Goal: Information Seeking & Learning: Learn about a topic

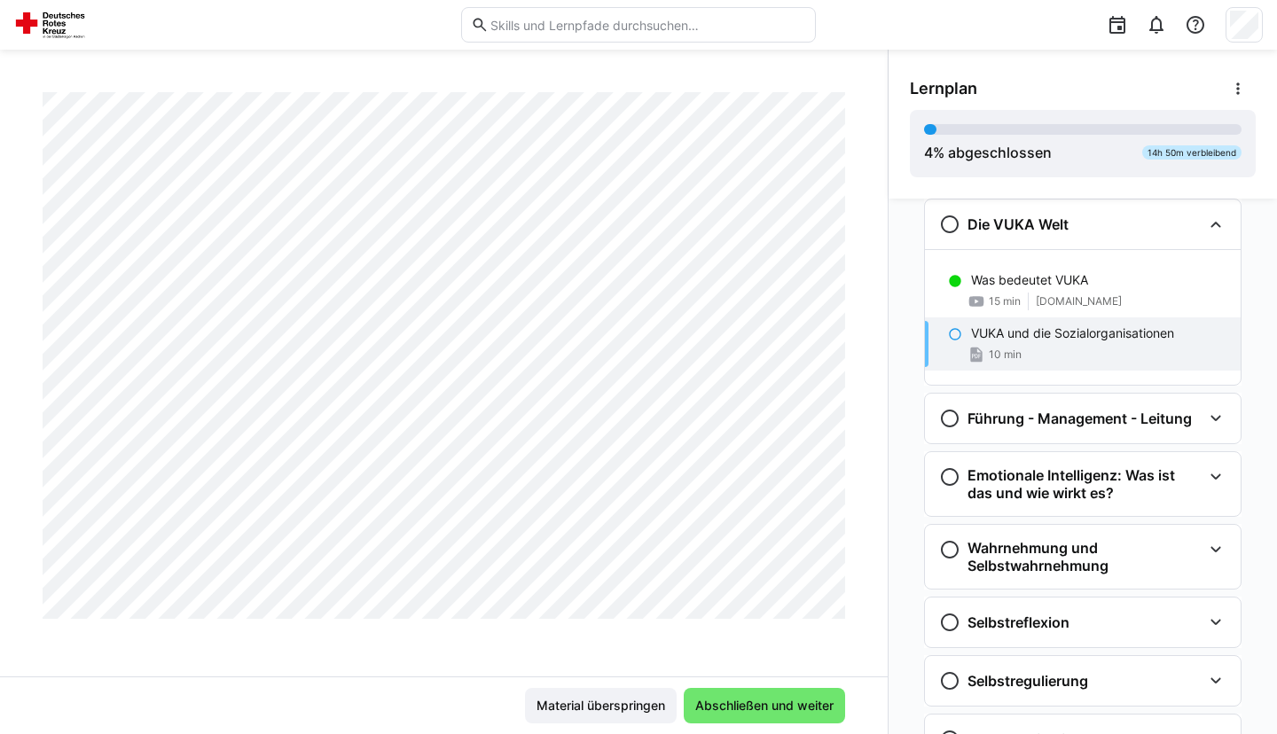
scroll to position [11036, 0]
click at [1014, 429] on div "Führung - Management - Leitung" at bounding box center [1065, 418] width 253 height 21
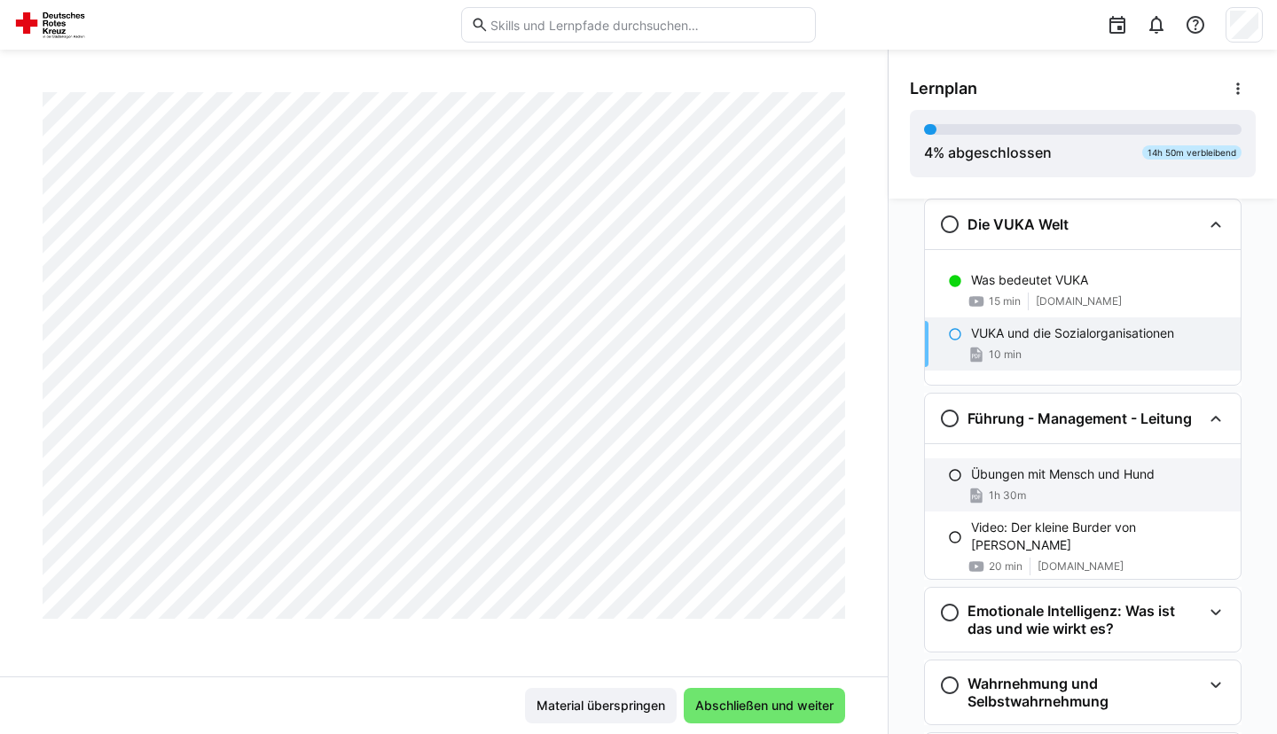
click at [1029, 479] on p "Übungen mit Mensch und Hund" at bounding box center [1063, 475] width 184 height 18
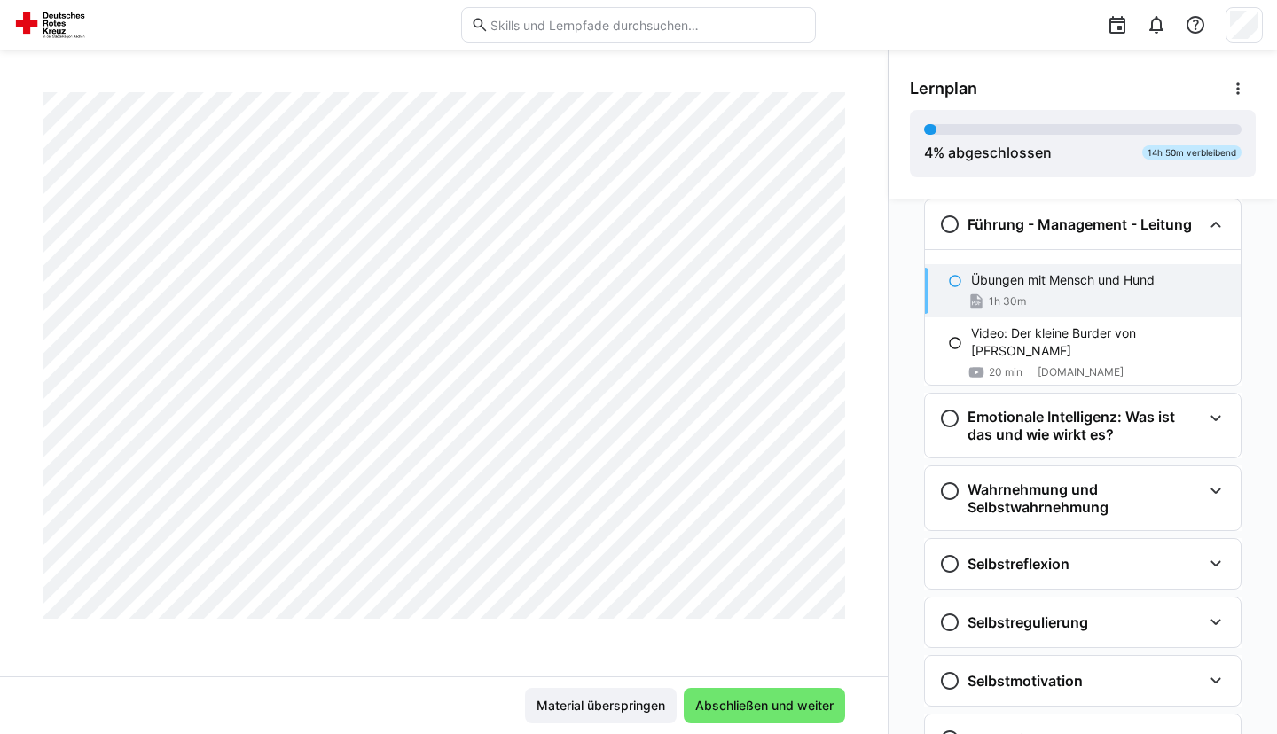
scroll to position [3542, 0]
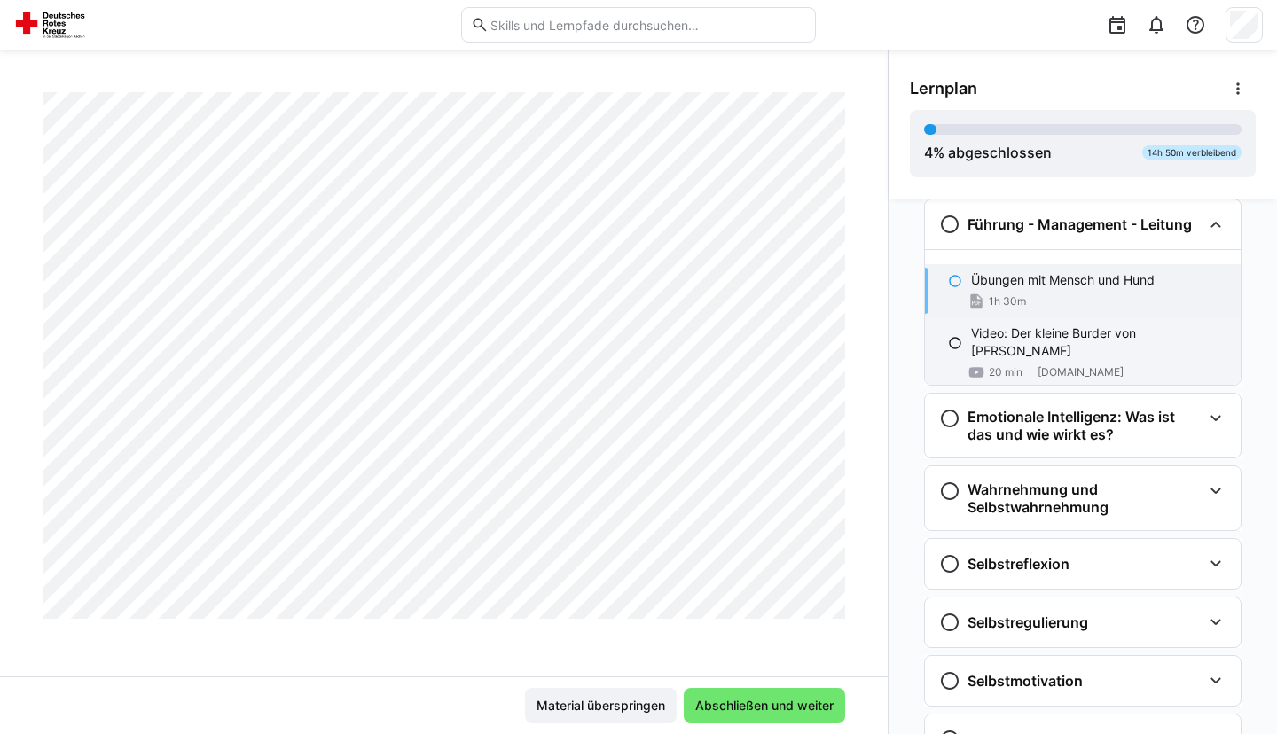
click at [1085, 339] on p "Video: Der kleine Burder von [PERSON_NAME]" at bounding box center [1098, 342] width 255 height 35
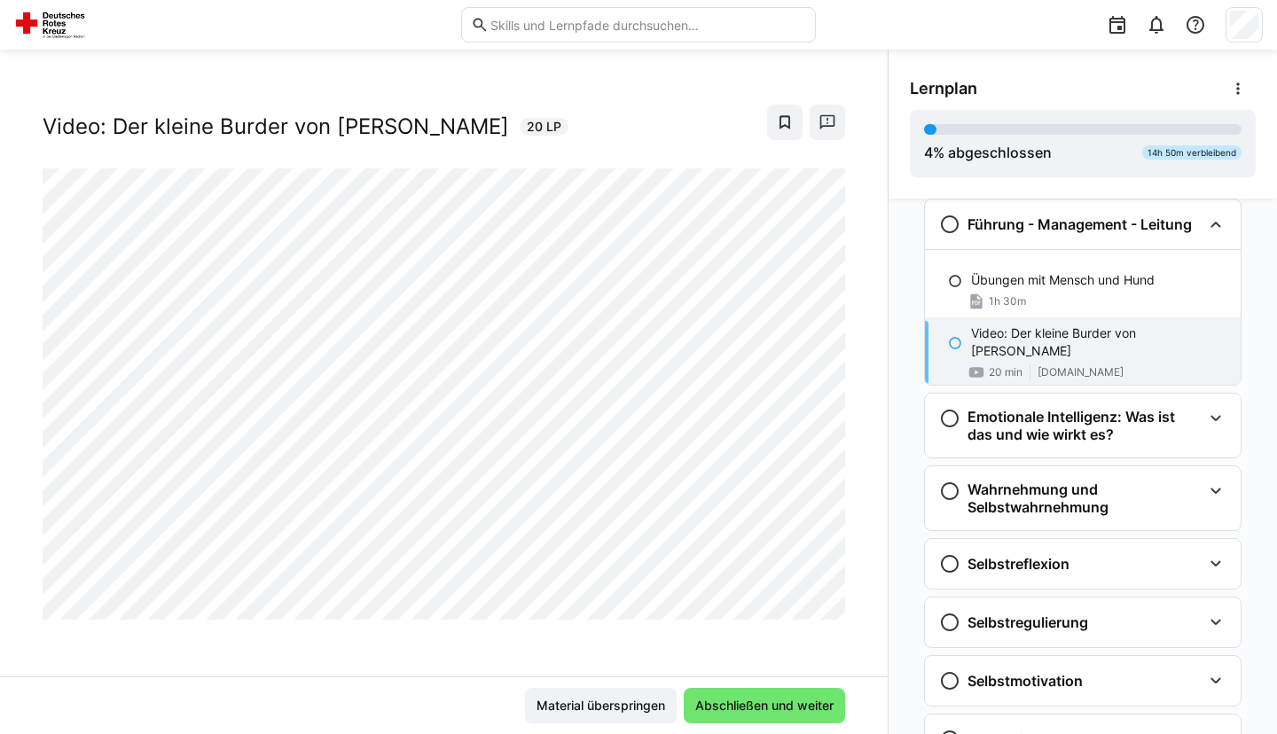
scroll to position [21, 0]
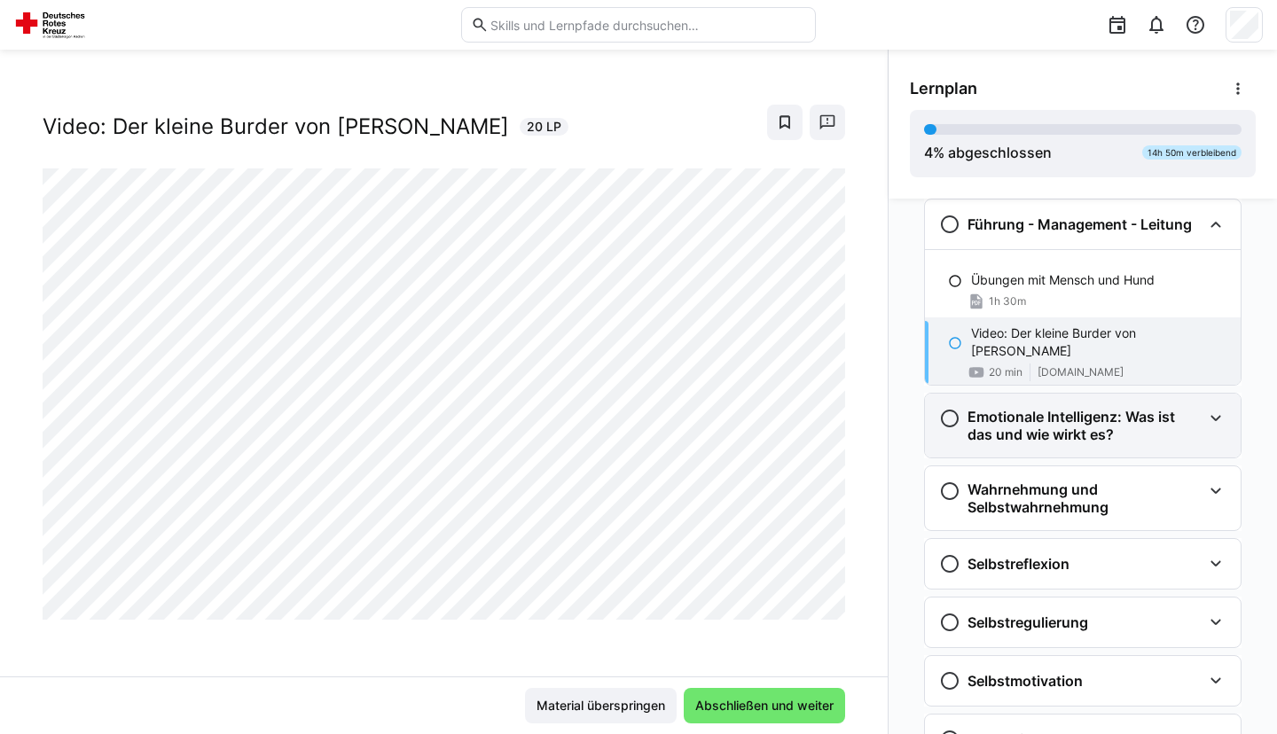
click at [1055, 424] on h3 "Emotionale Intelligenz: Was ist das und wie wirkt es?" at bounding box center [1085, 425] width 234 height 35
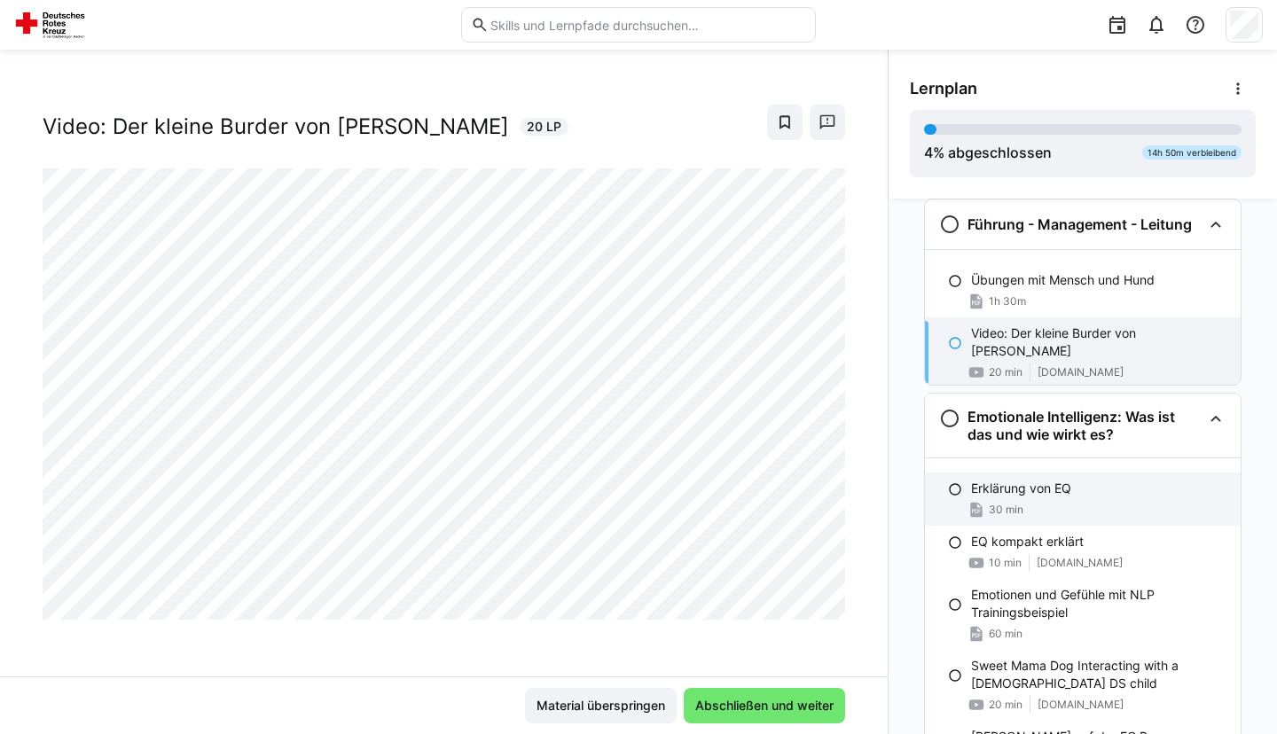
click at [1045, 483] on p "Erklärung von EQ" at bounding box center [1021, 489] width 100 height 18
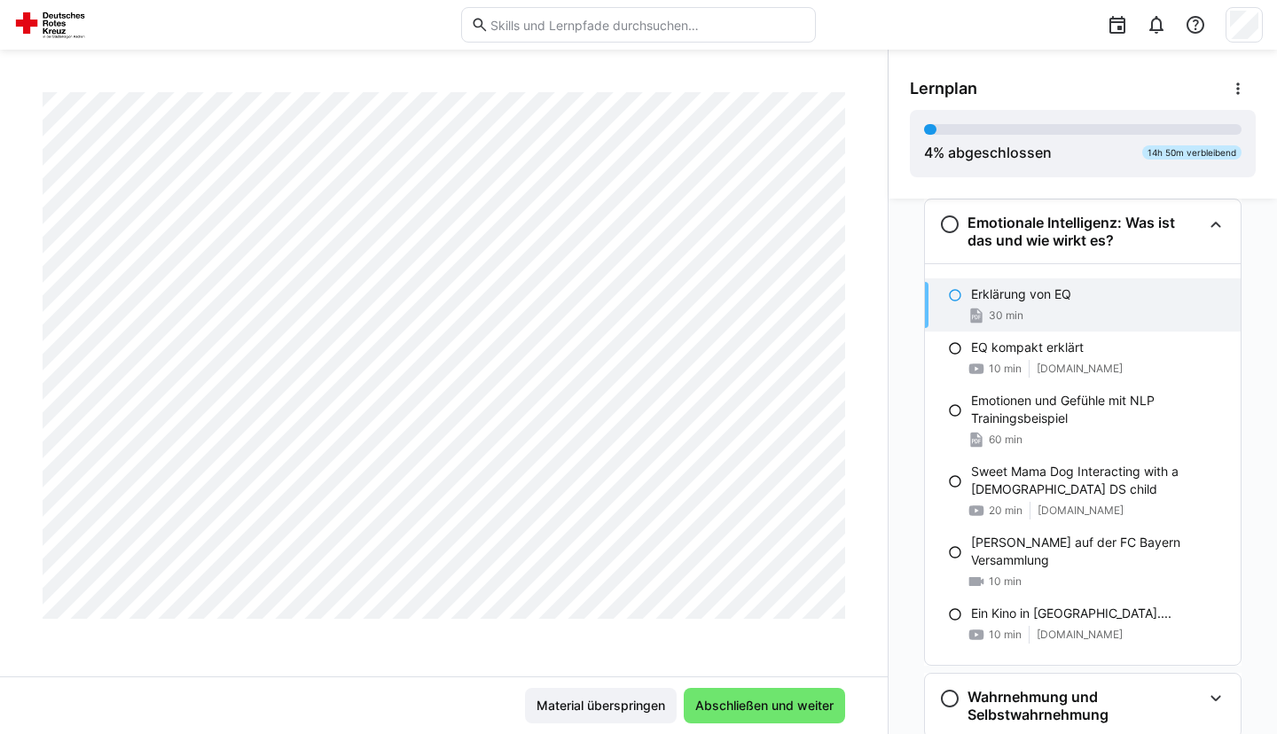
scroll to position [1815, 0]
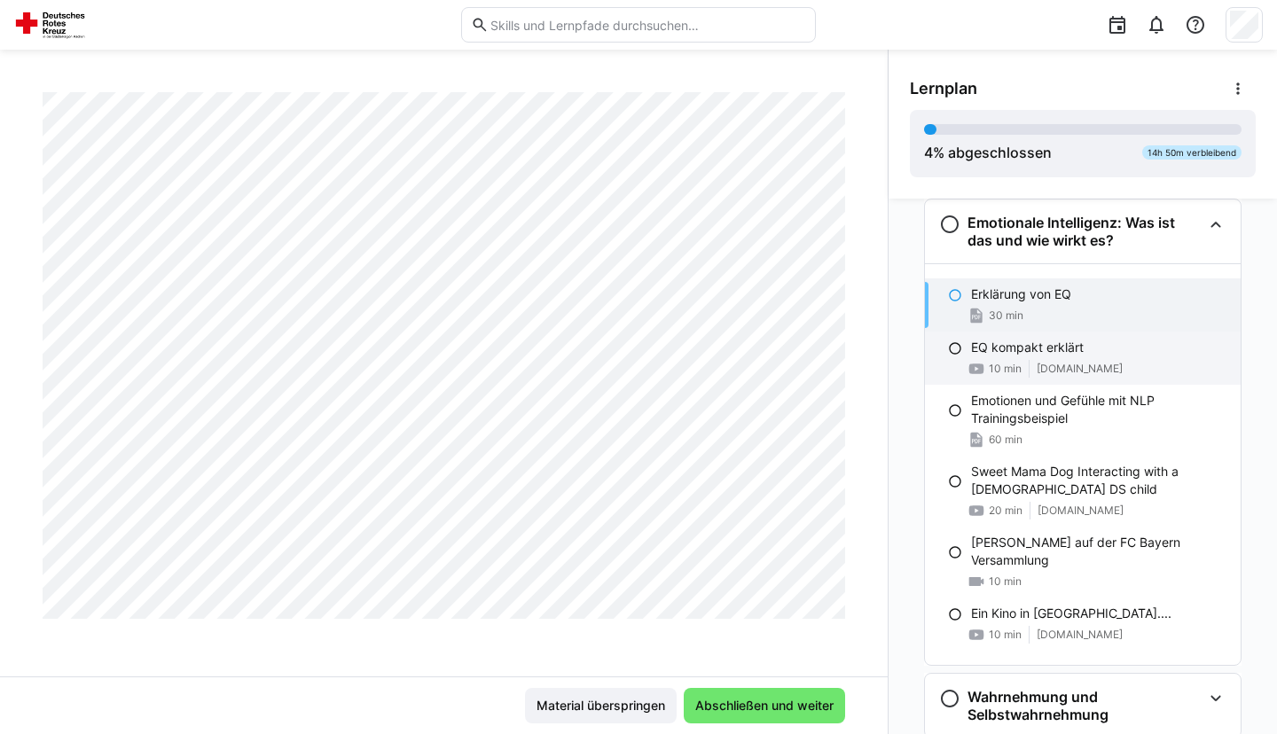
click at [1007, 356] on p "EQ kompakt erklärt" at bounding box center [1027, 348] width 113 height 18
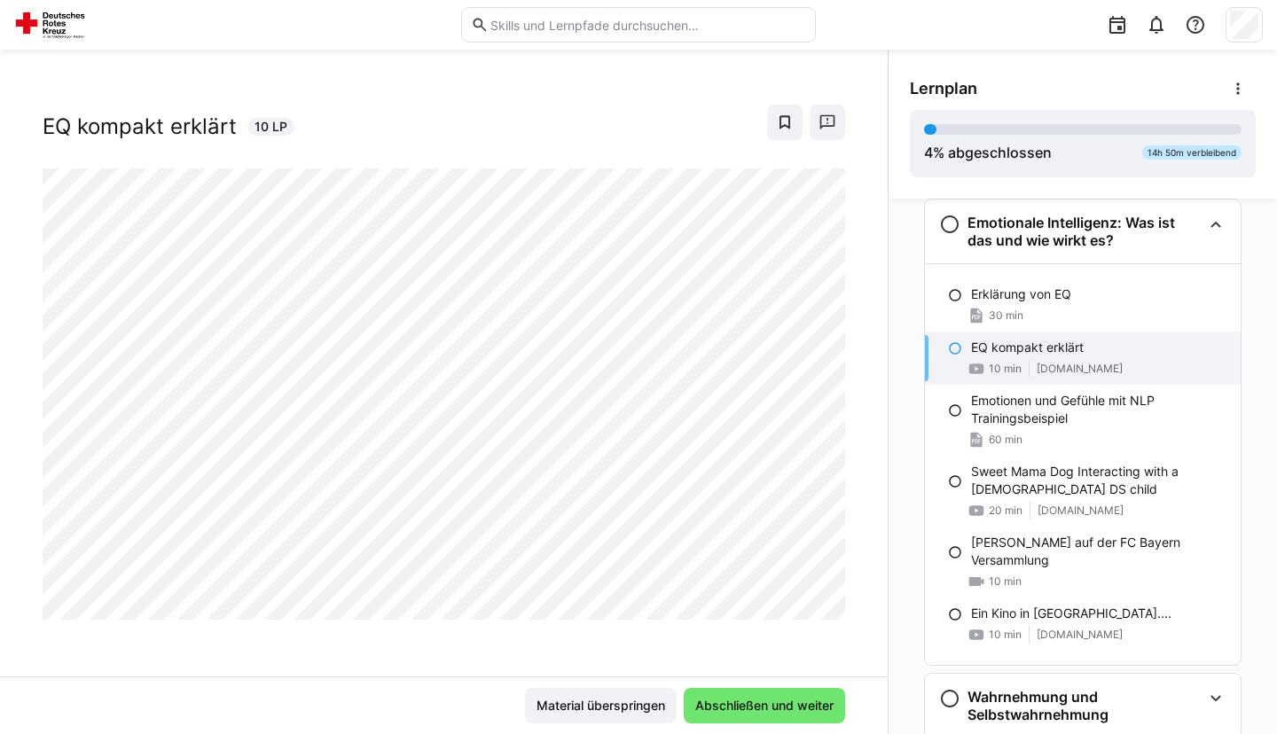
scroll to position [21, 0]
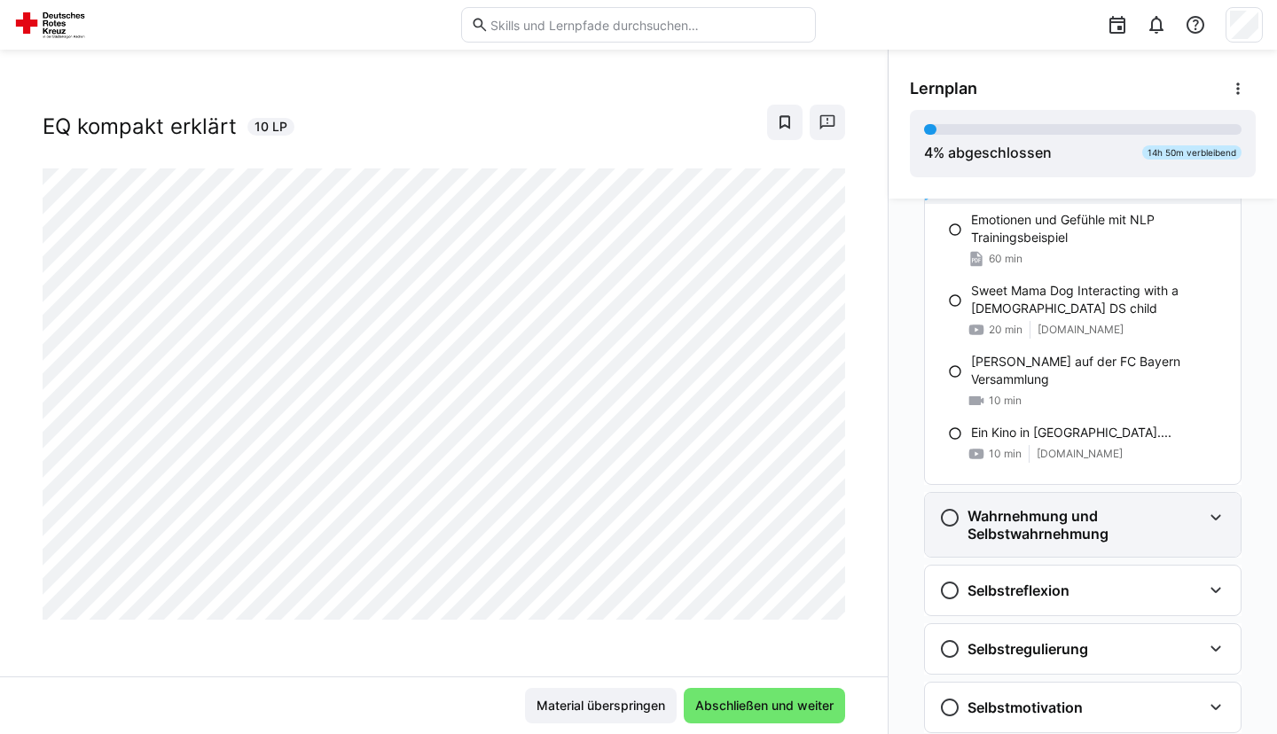
click at [1041, 537] on h3 "Wahrnehmung und Selbstwahrnehmung" at bounding box center [1085, 524] width 234 height 35
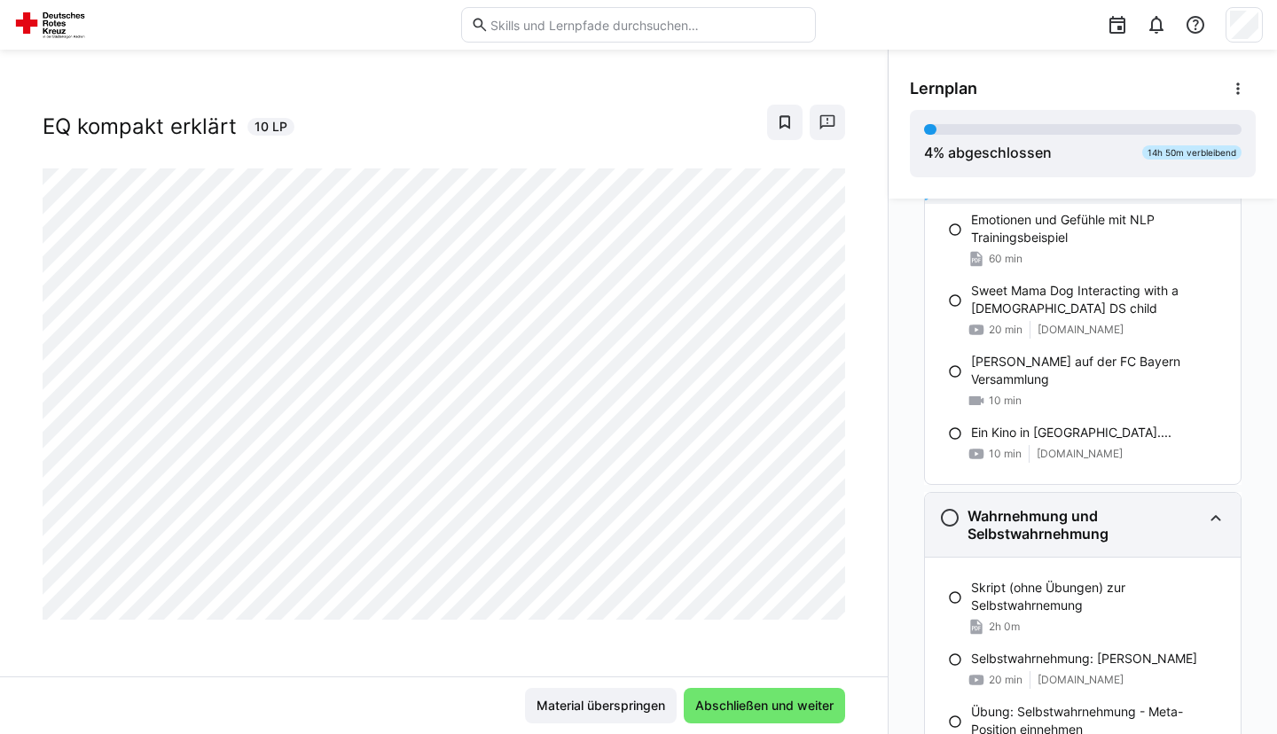
scroll to position [1123, 0]
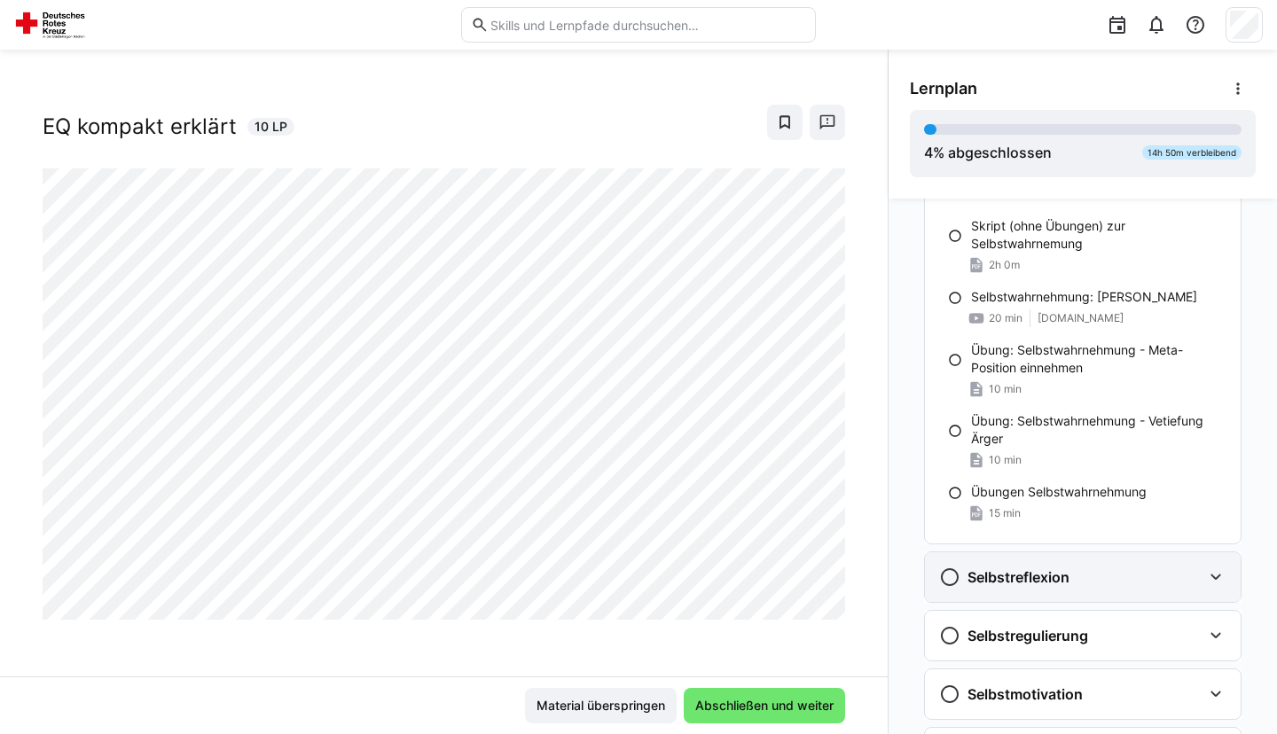
click at [1022, 562] on div "Selbstreflexion" at bounding box center [1083, 577] width 316 height 50
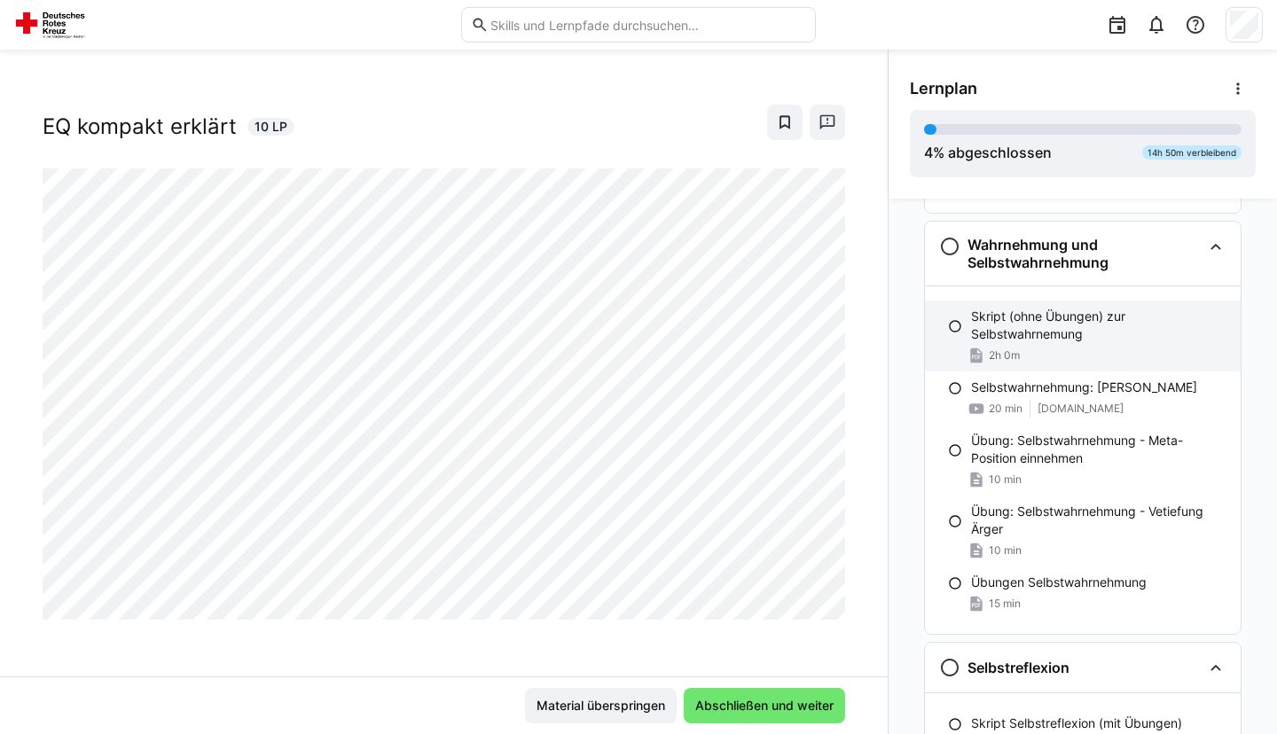
click at [1083, 334] on p "Skript (ohne Übungen) zur Selbstwahrnemung" at bounding box center [1098, 325] width 255 height 35
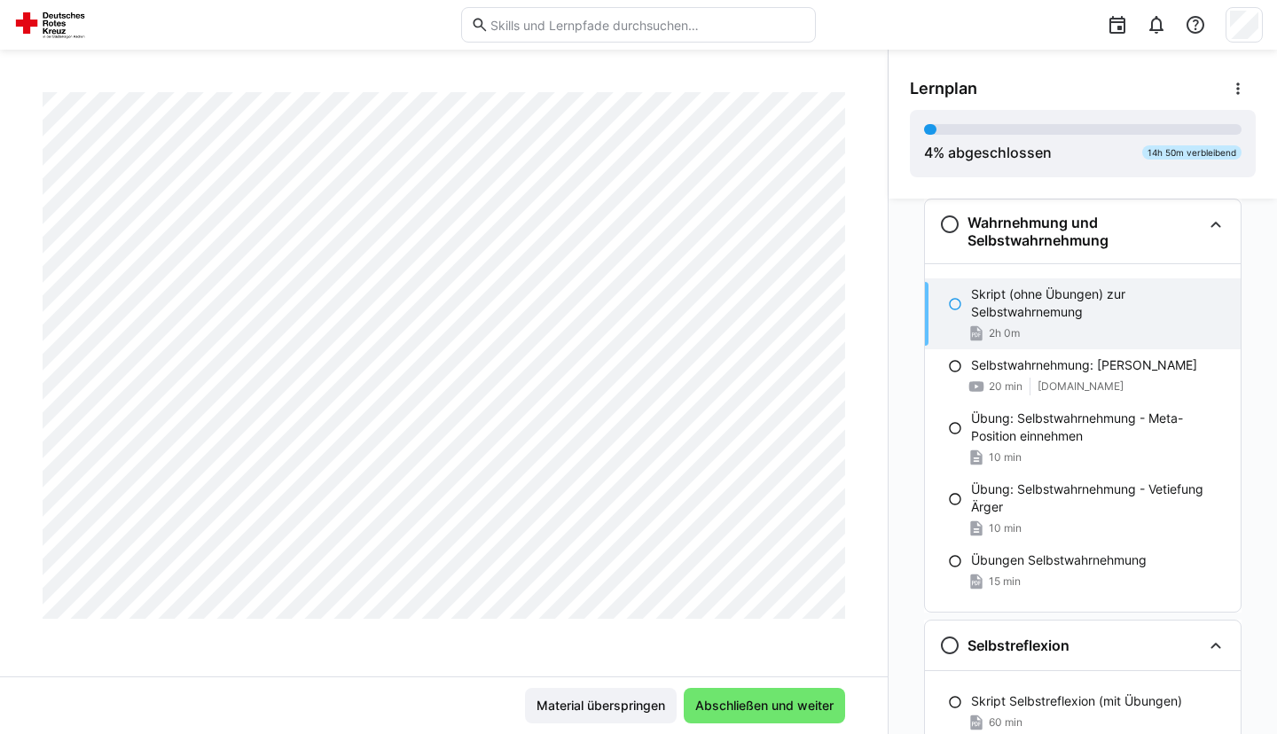
scroll to position [1740, 0]
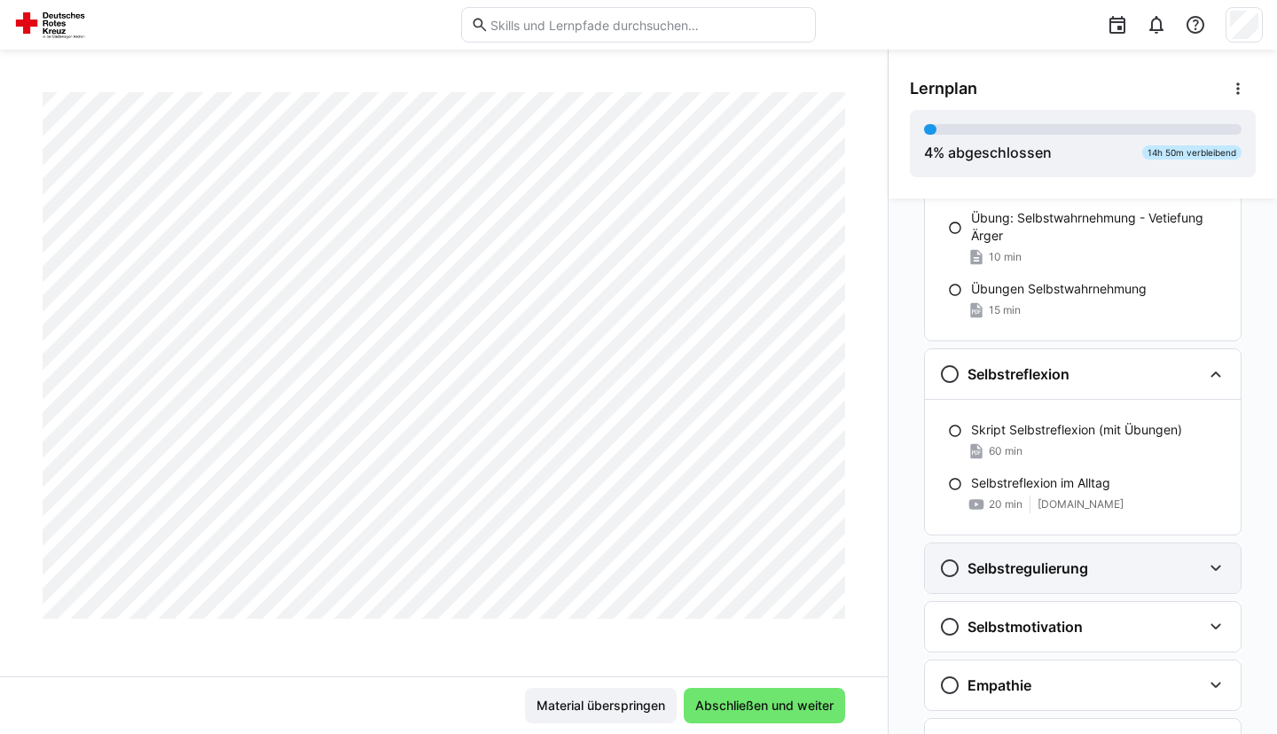
click at [1070, 572] on h3 "Selbstregulierung" at bounding box center [1028, 569] width 121 height 18
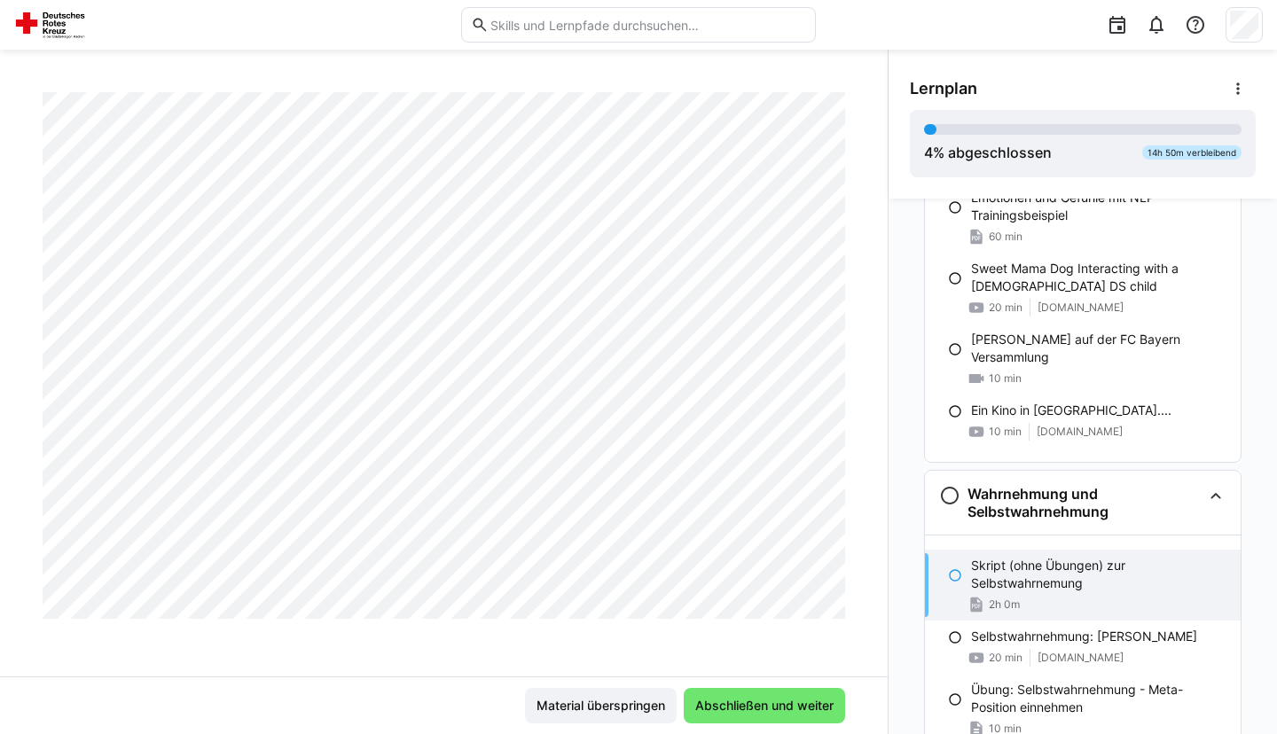
scroll to position [0, 0]
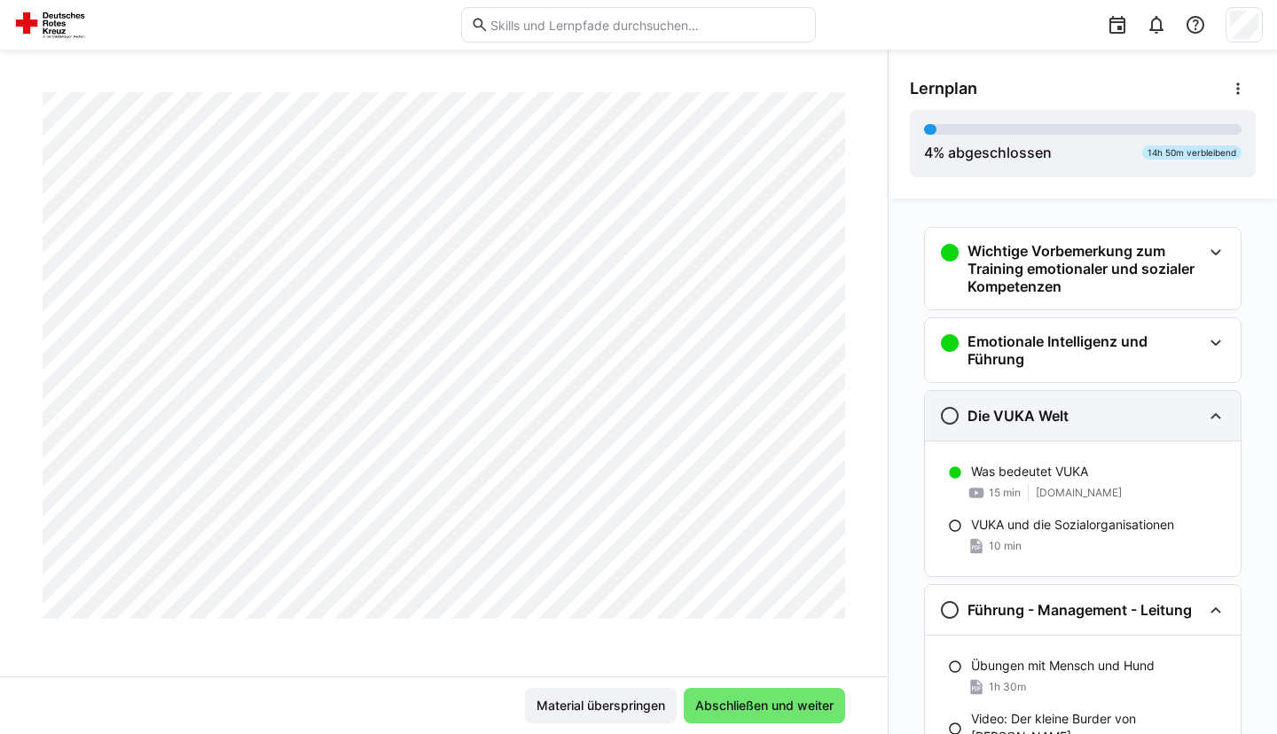
click at [1102, 423] on div "Die VUKA Welt" at bounding box center [1070, 415] width 263 height 21
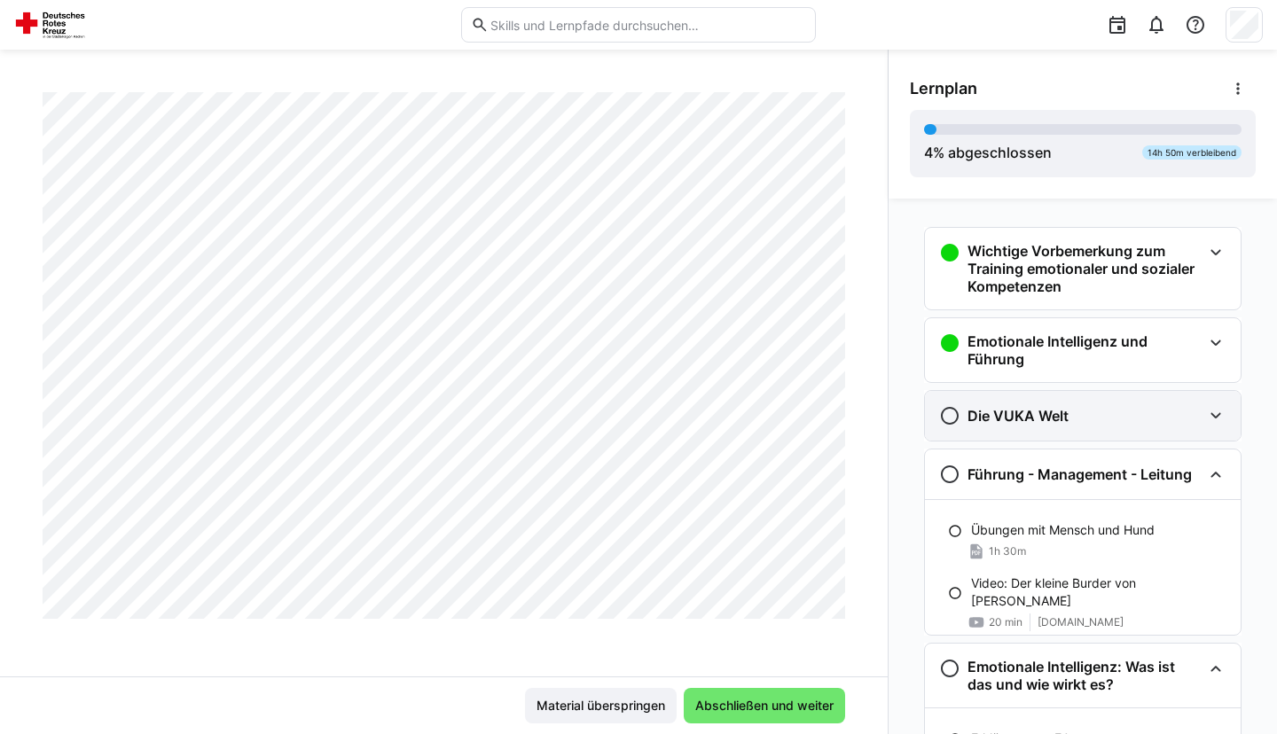
click at [1102, 418] on div "Die VUKA Welt" at bounding box center [1070, 415] width 263 height 21
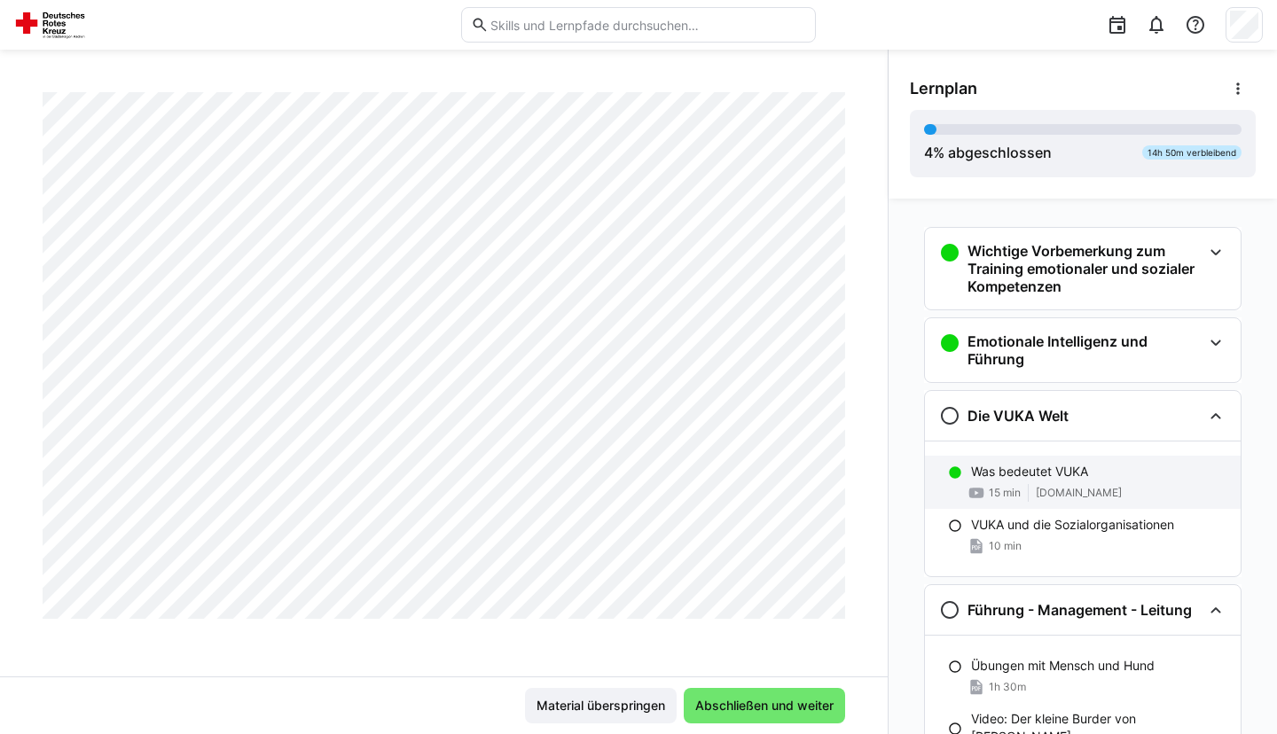
click at [1053, 474] on p "Was bedeutet VUKA" at bounding box center [1029, 472] width 117 height 18
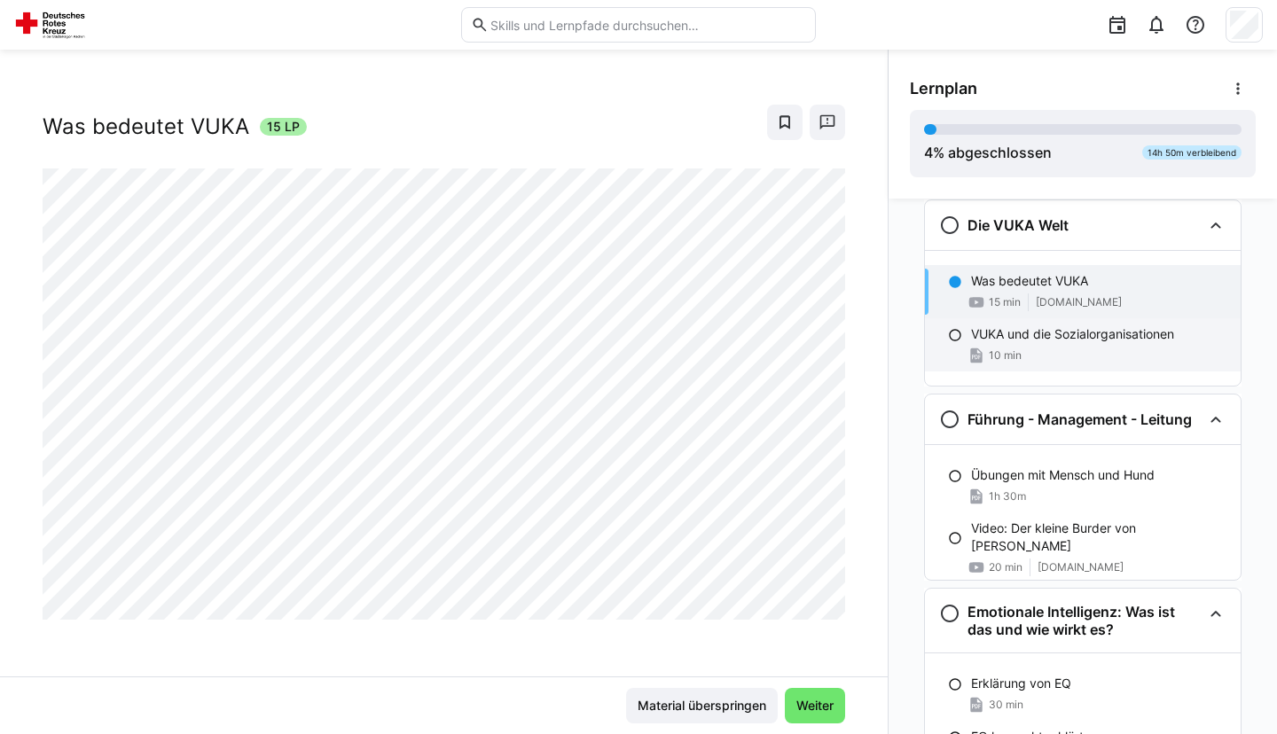
scroll to position [192, 0]
click at [1009, 334] on p "VUKA und die Sozialorganisationen" at bounding box center [1072, 334] width 203 height 18
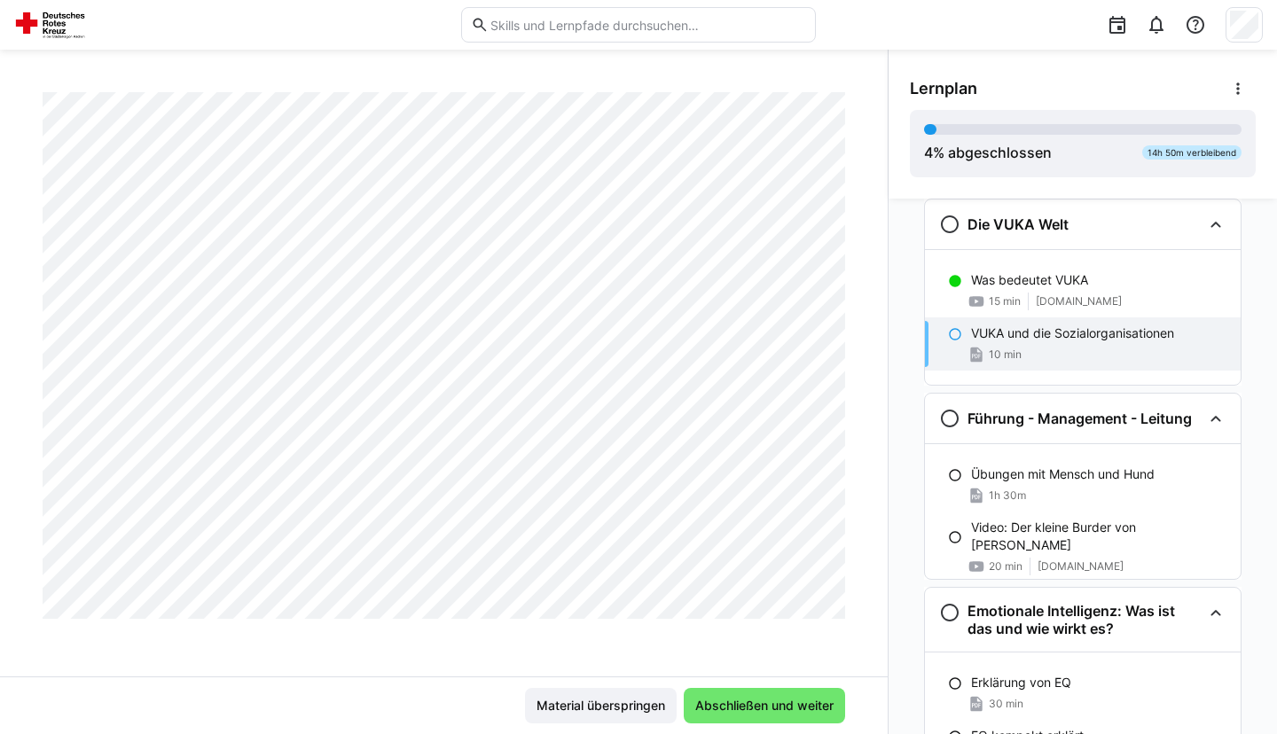
scroll to position [17298, 0]
click at [1090, 221] on div "Die VUKA Welt" at bounding box center [1070, 224] width 263 height 21
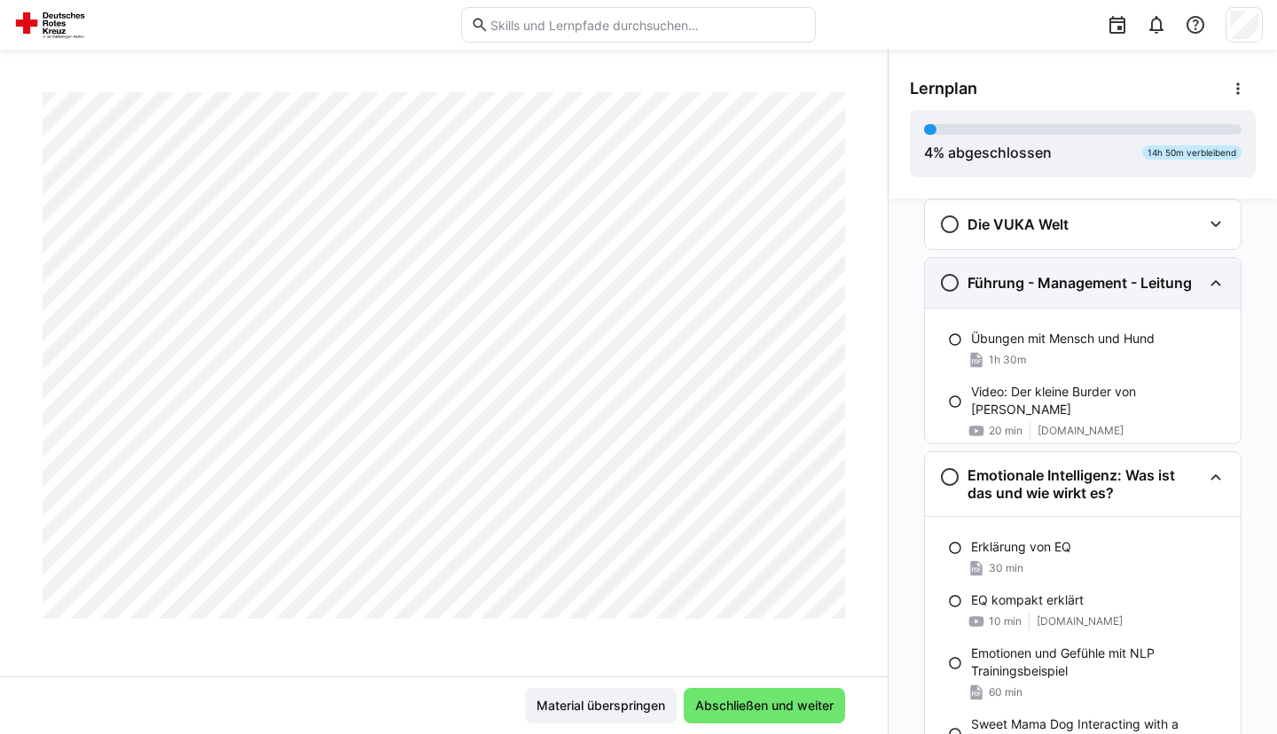
click at [1126, 294] on div "Führung - Management - Leitung" at bounding box center [1083, 283] width 316 height 50
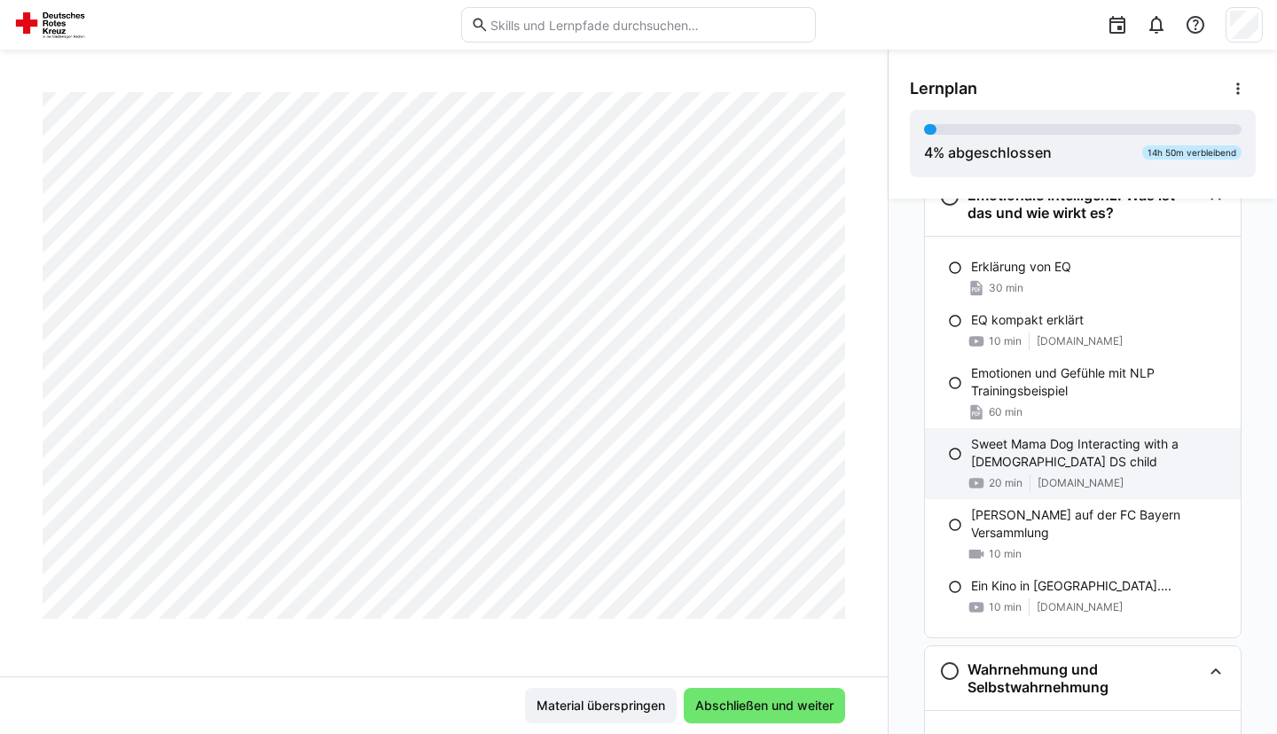
scroll to position [463, 0]
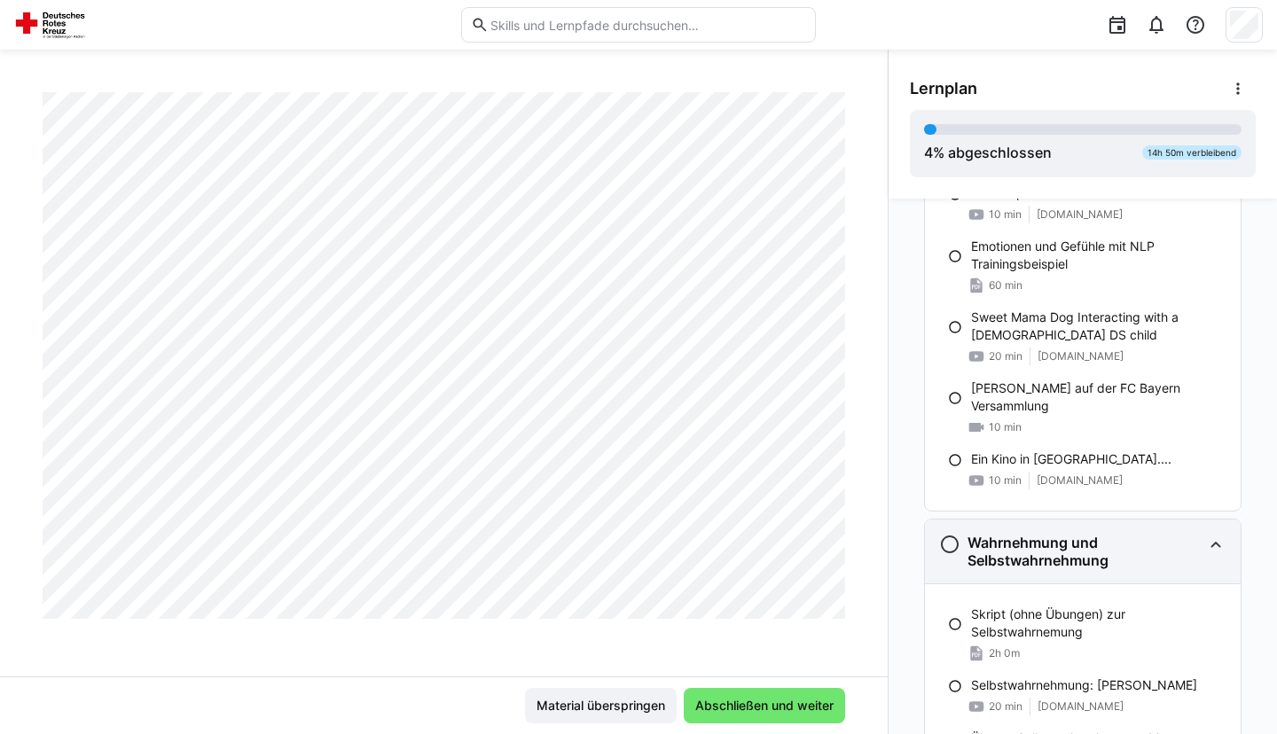
click at [1132, 552] on h3 "Wahrnehmung und Selbstwahrnehmung" at bounding box center [1085, 551] width 234 height 35
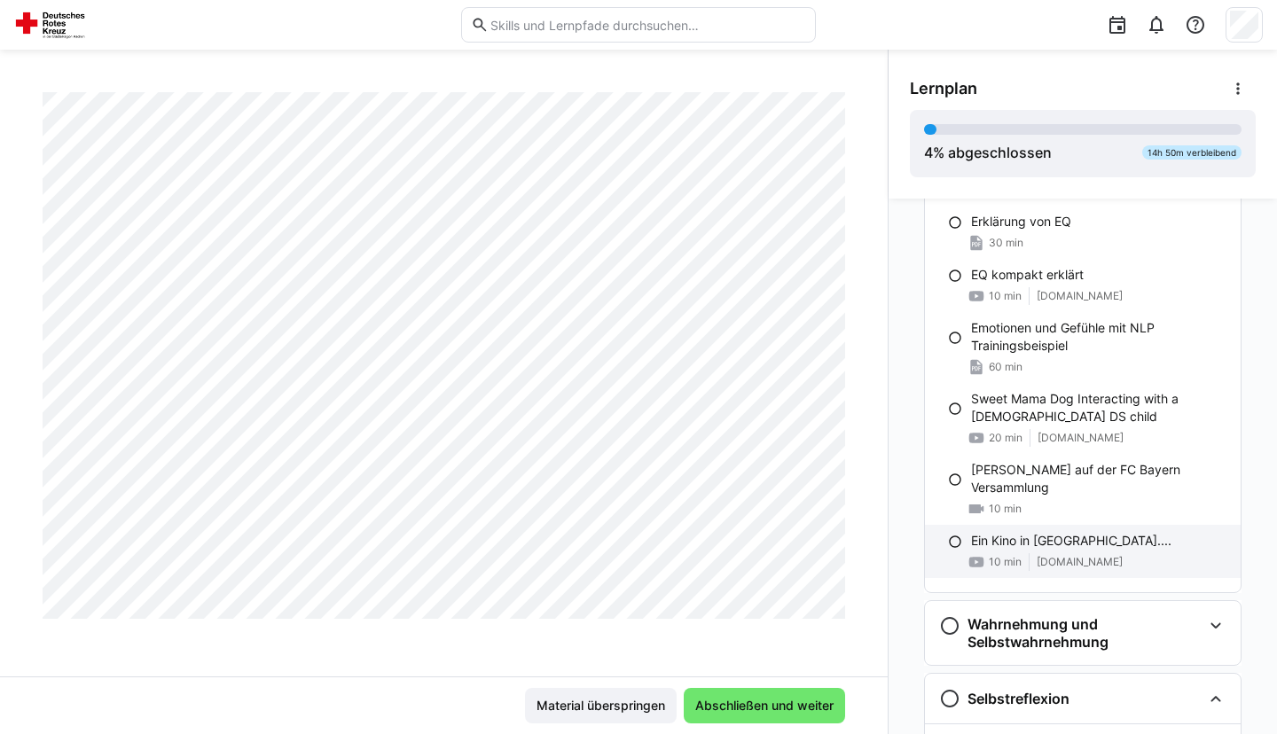
scroll to position [282, 0]
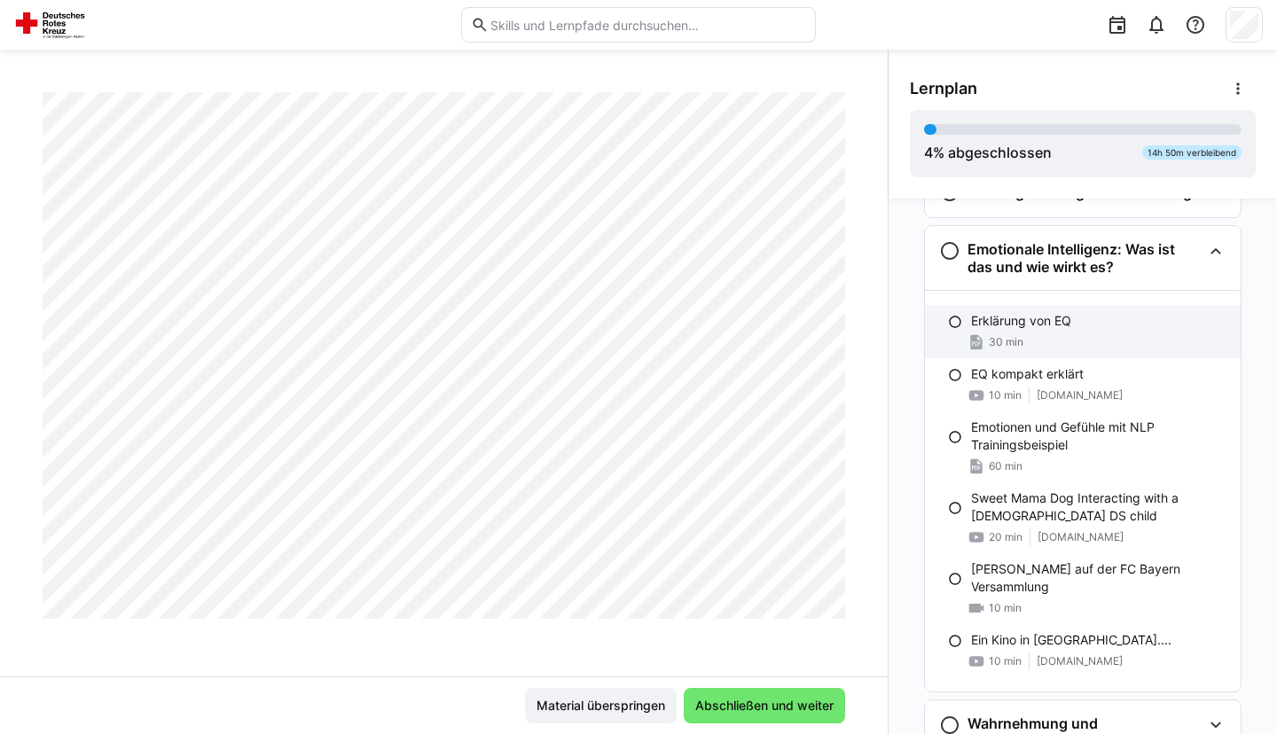
click at [1091, 341] on div "30 min" at bounding box center [1098, 342] width 255 height 18
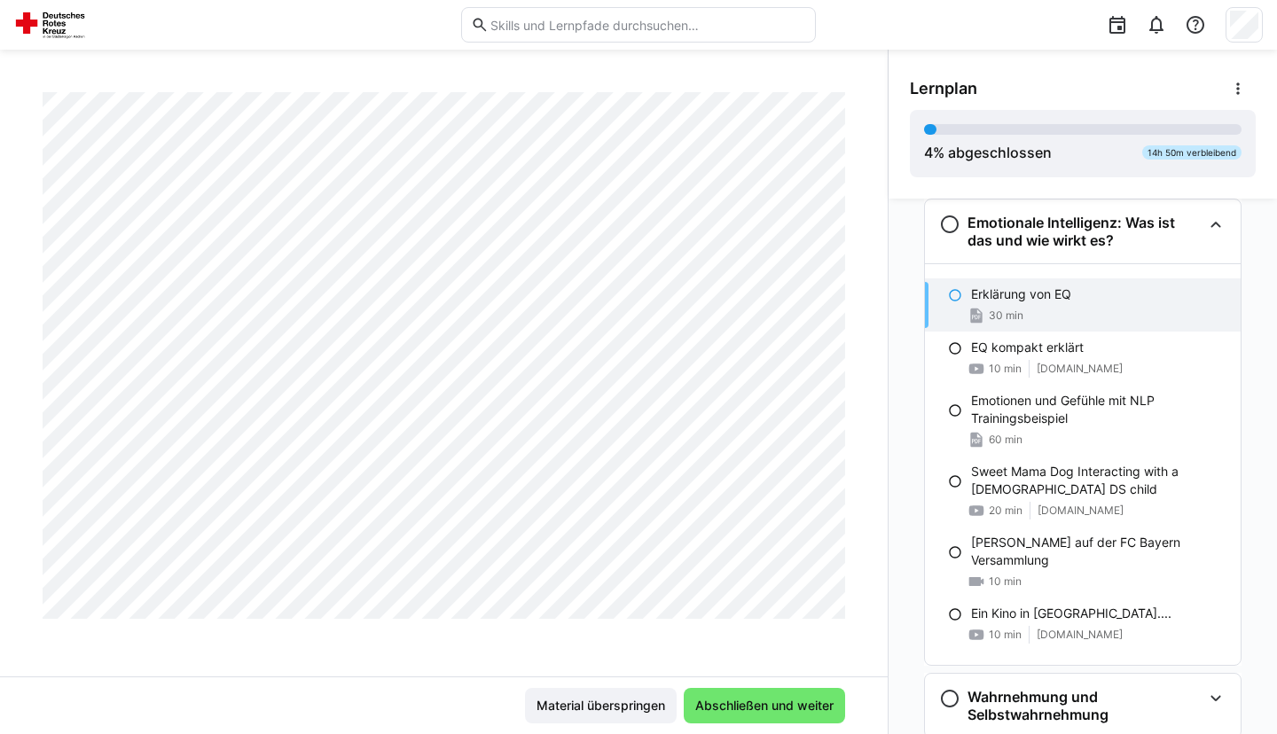
scroll to position [1815, 0]
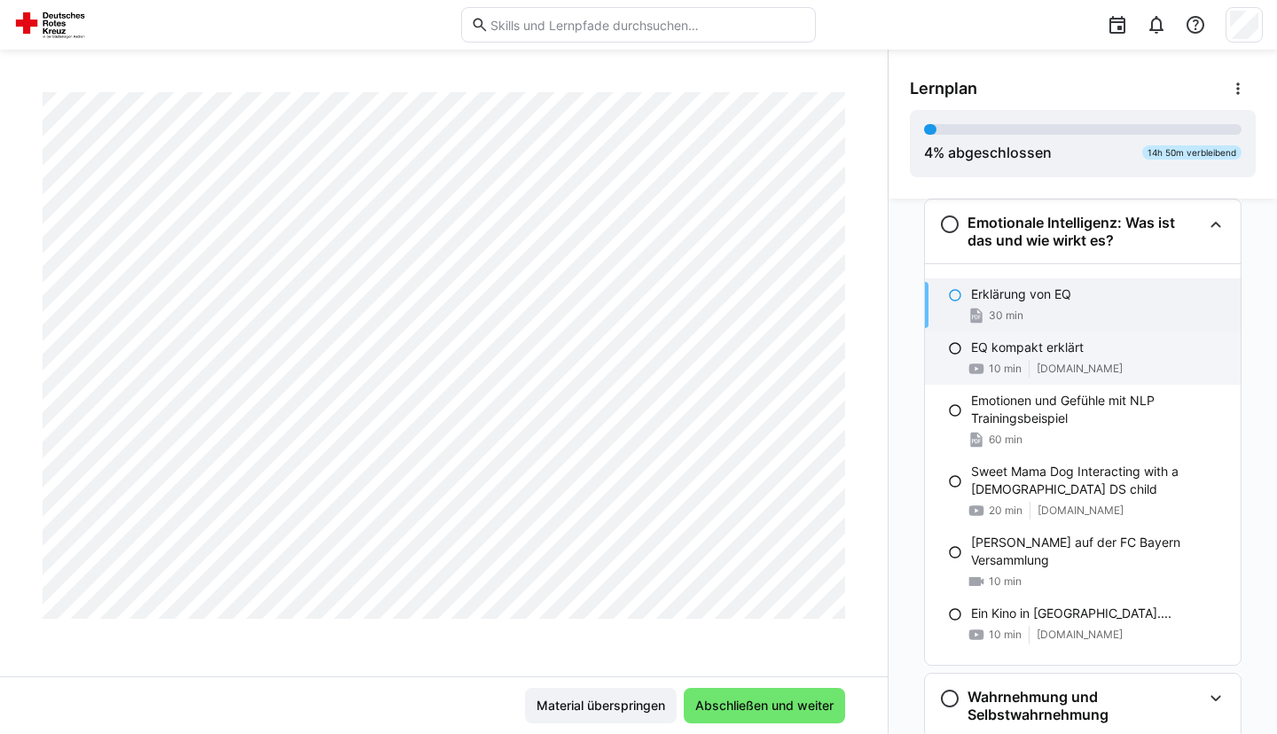
click at [1006, 360] on div "10 min" at bounding box center [995, 369] width 54 height 18
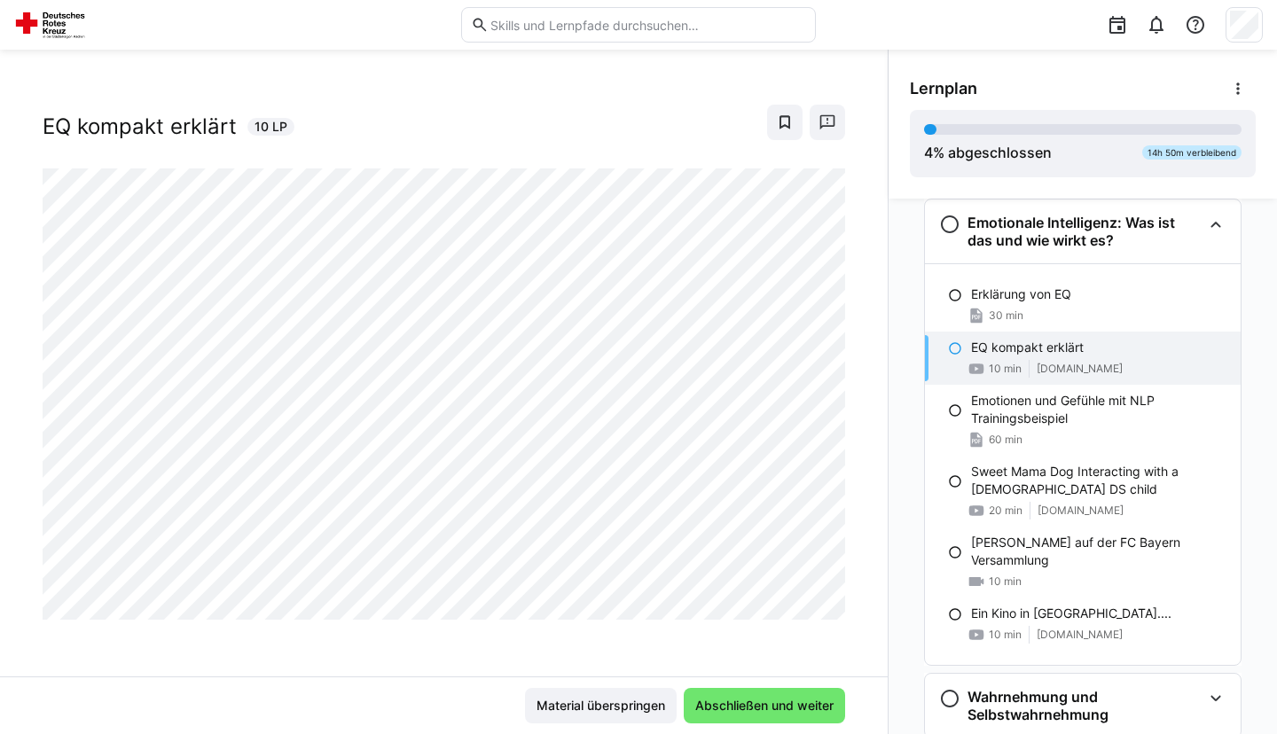
scroll to position [21, 0]
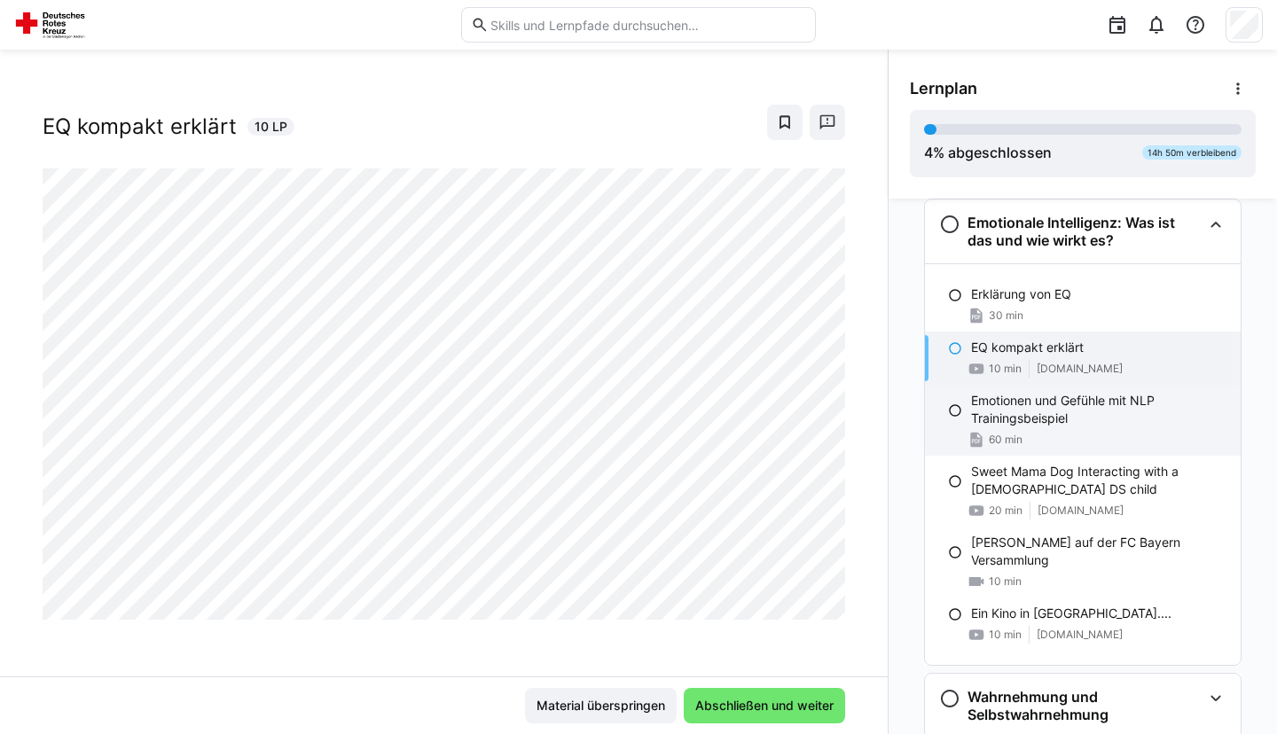
click at [1054, 406] on p "Emotionen und Gefühle mit NLP Trainingsbeispiel" at bounding box center [1098, 409] width 255 height 35
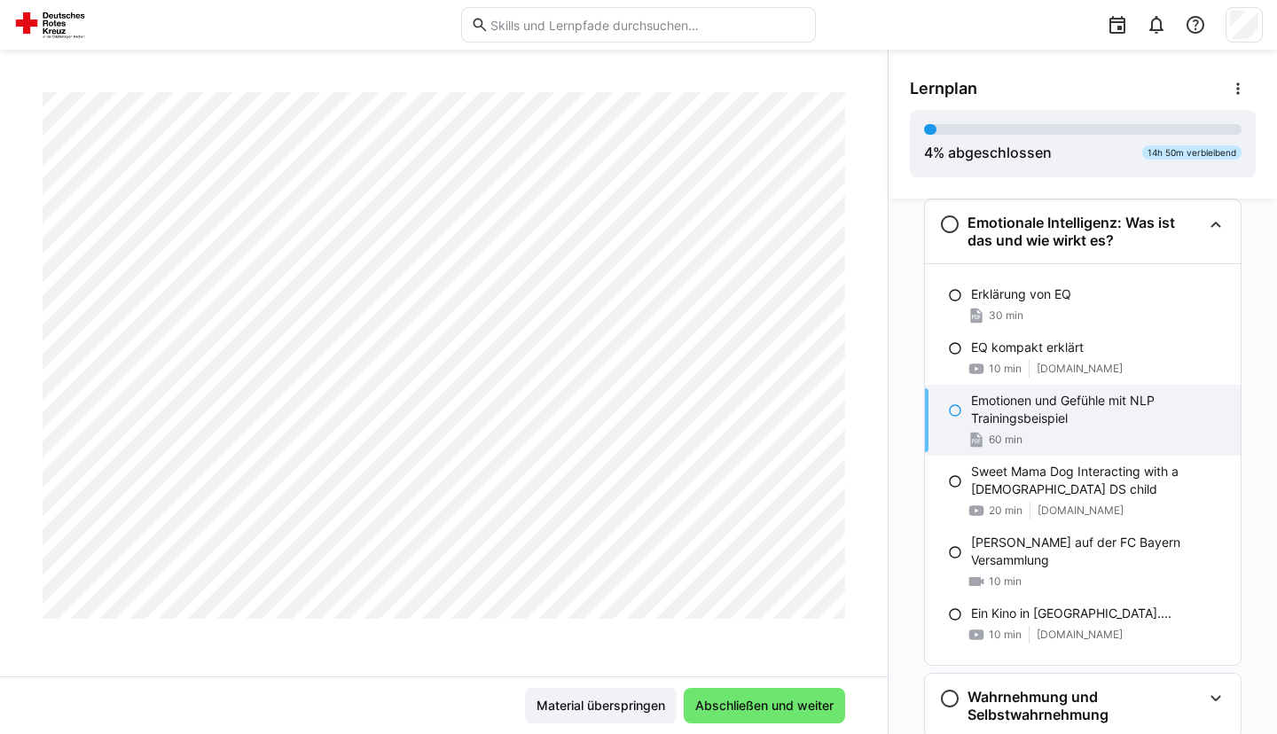
scroll to position [3542, 0]
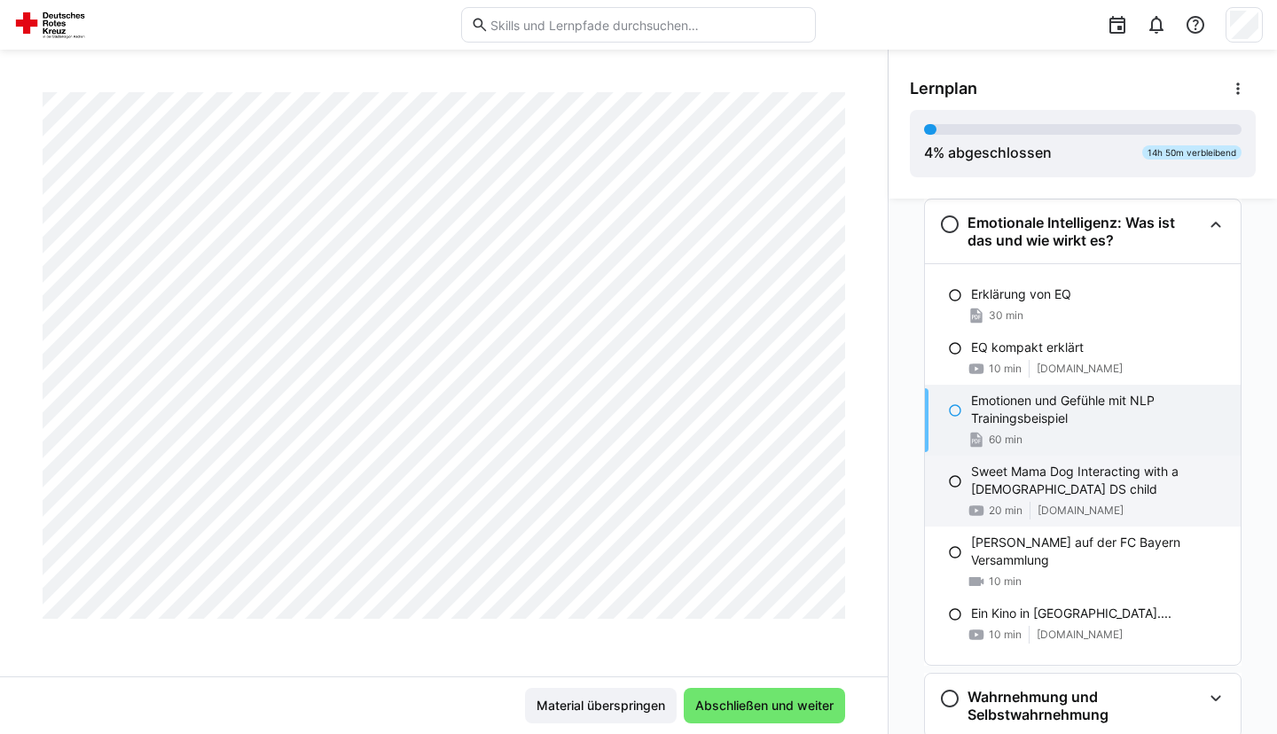
click at [1020, 474] on p "Sweet Mama Dog Interacting with a [DEMOGRAPHIC_DATA] DS child" at bounding box center [1098, 480] width 255 height 35
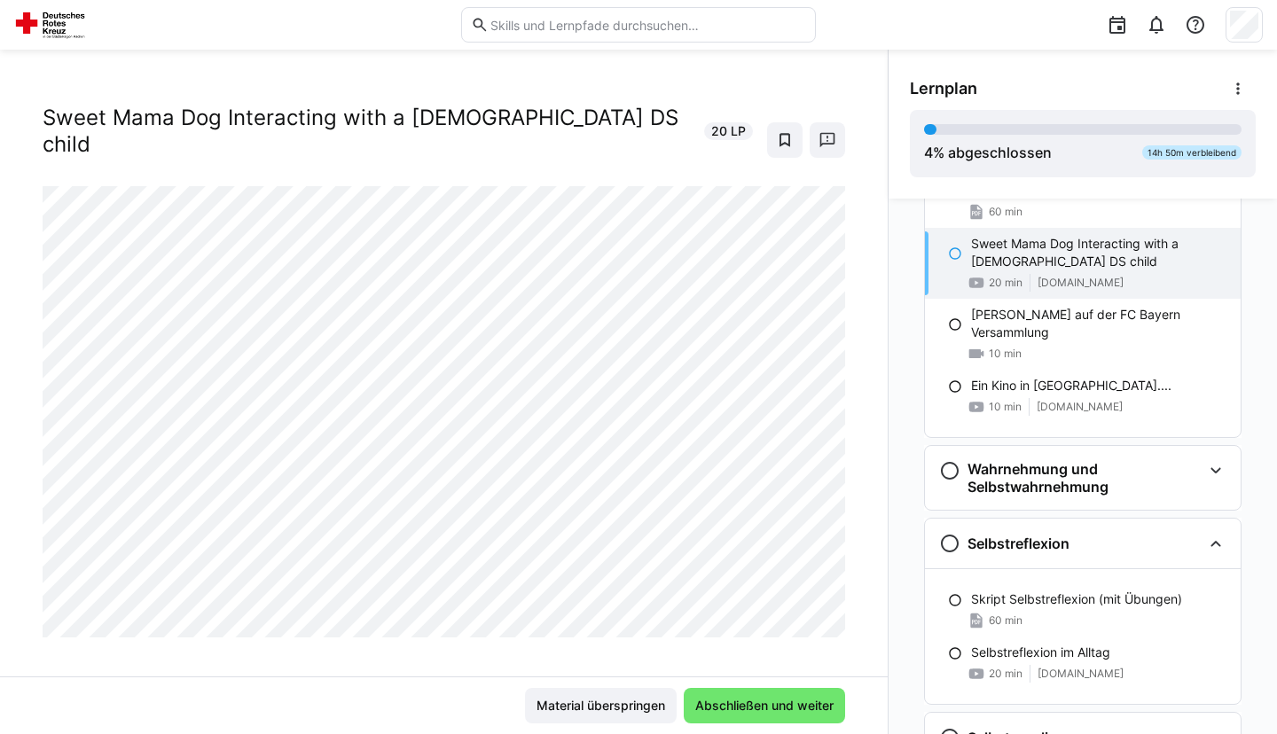
scroll to position [670, 0]
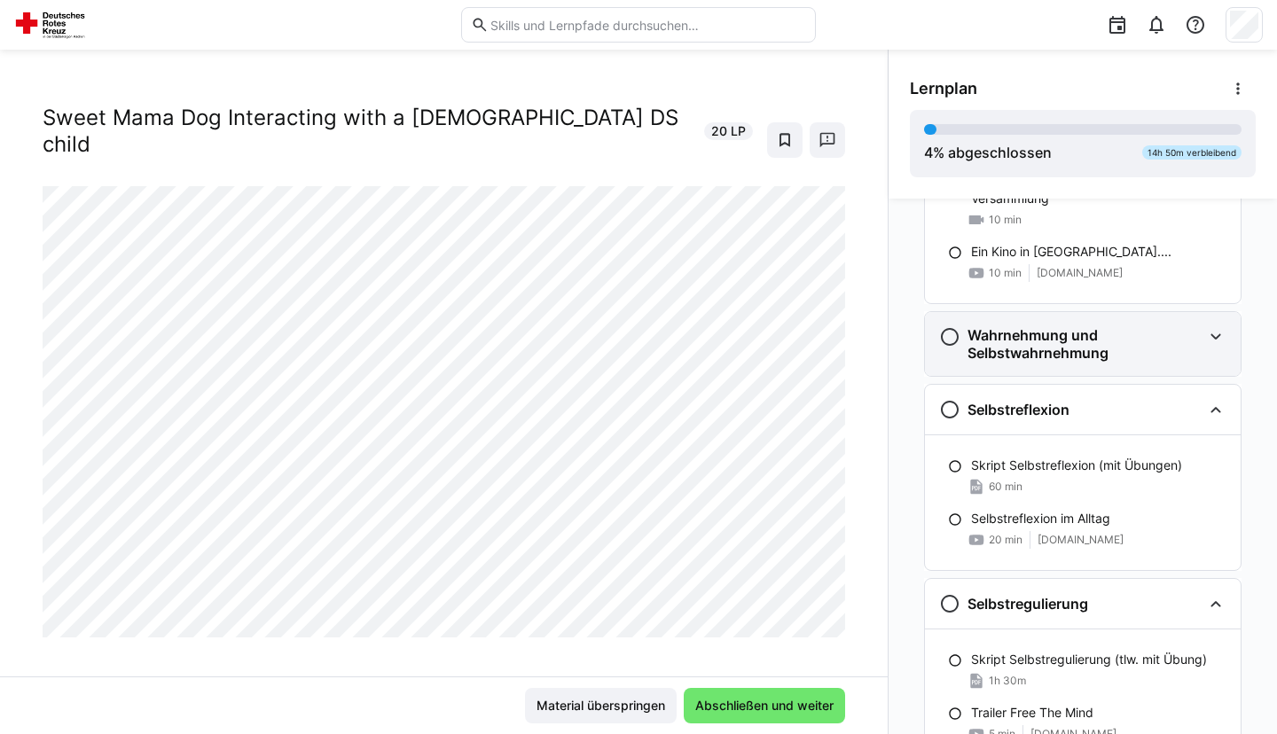
click at [1017, 357] on h3 "Wahrnehmung und Selbstwahrnehmung" at bounding box center [1085, 343] width 234 height 35
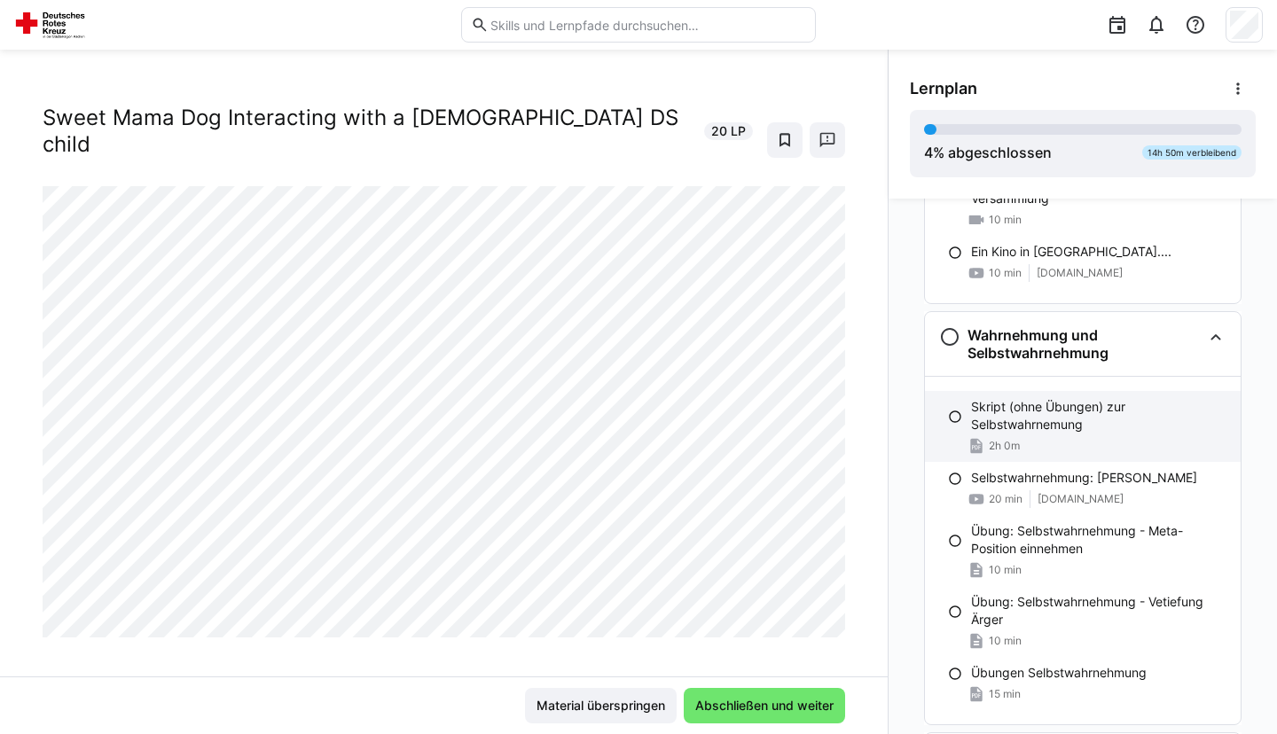
click at [1073, 406] on p "Skript (ohne Übungen) zur Selbstwahrnemung" at bounding box center [1098, 415] width 255 height 35
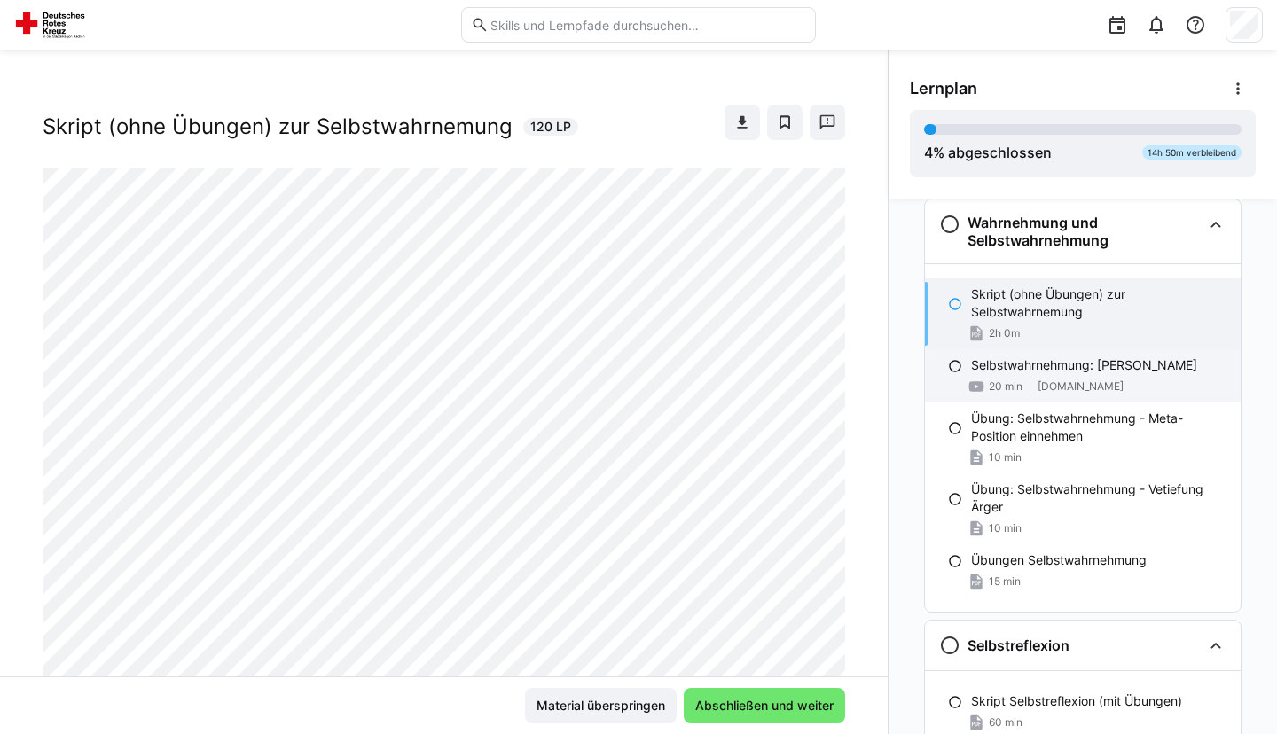
scroll to position [512, 0]
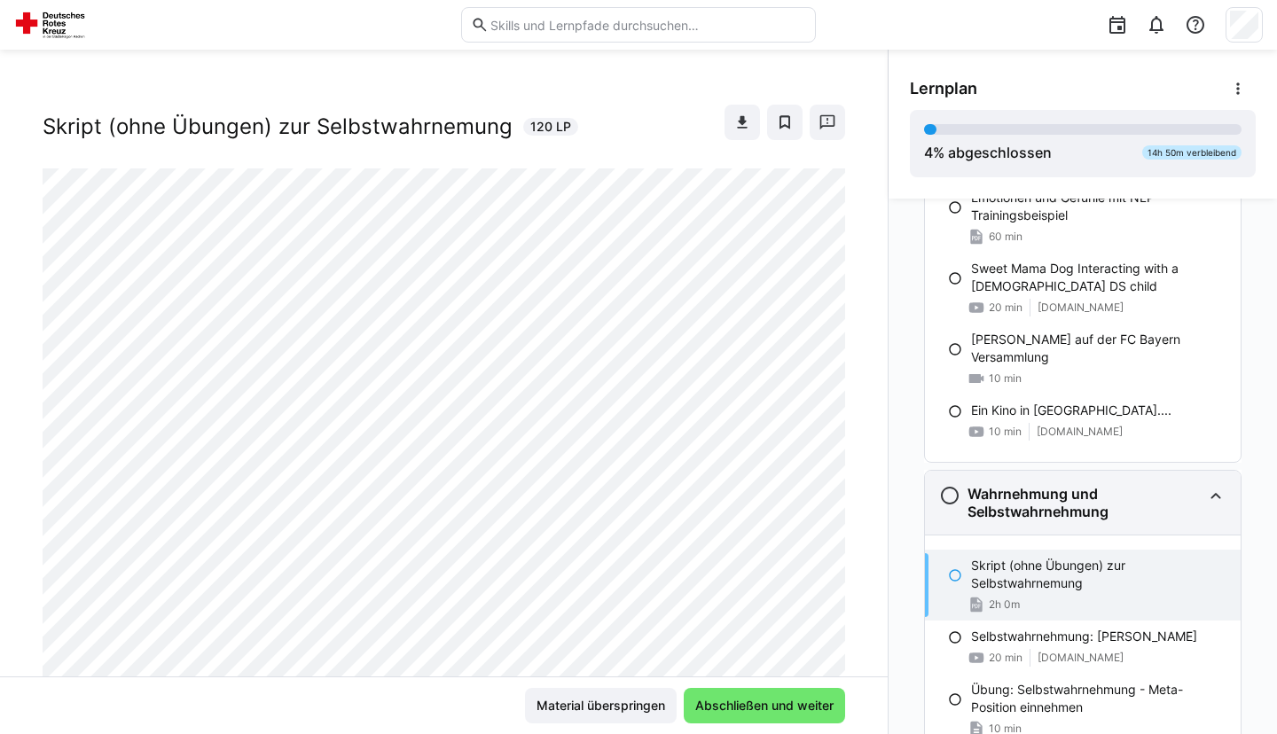
click at [1079, 473] on div "Wahrnehmung und Selbstwahrnehmung" at bounding box center [1083, 503] width 316 height 64
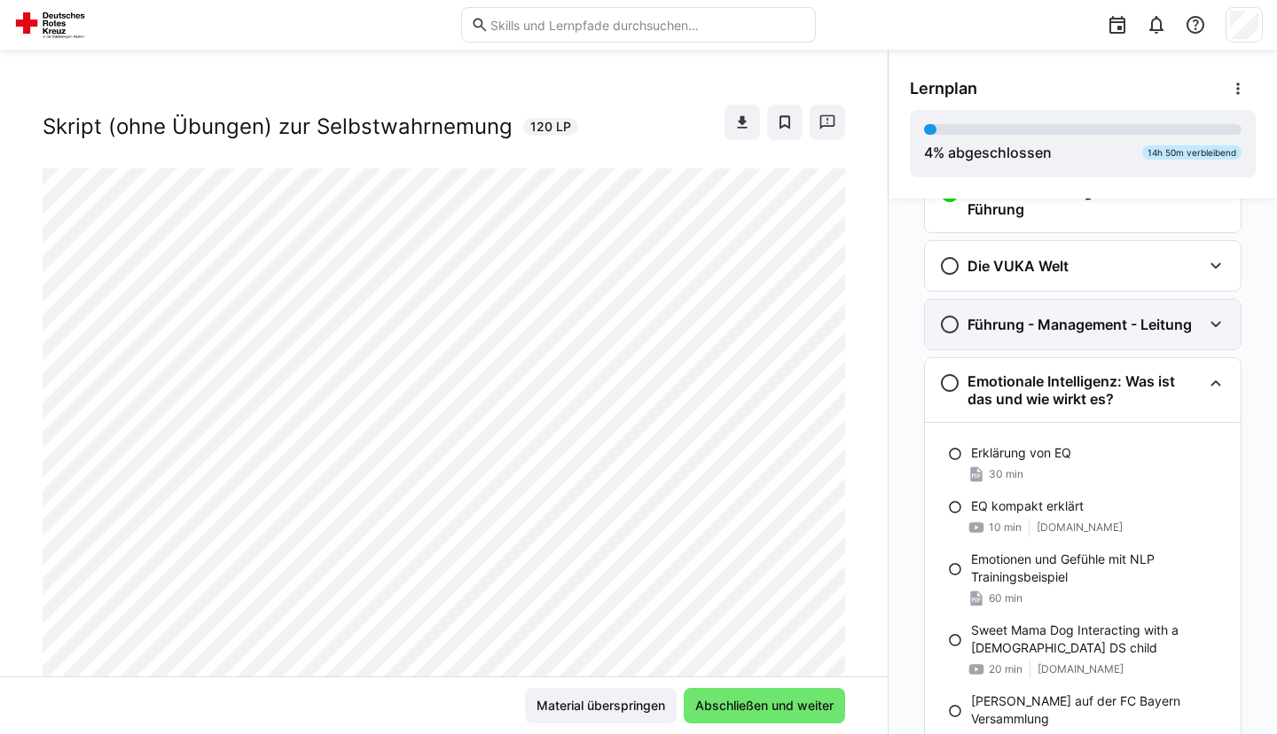
scroll to position [59, 0]
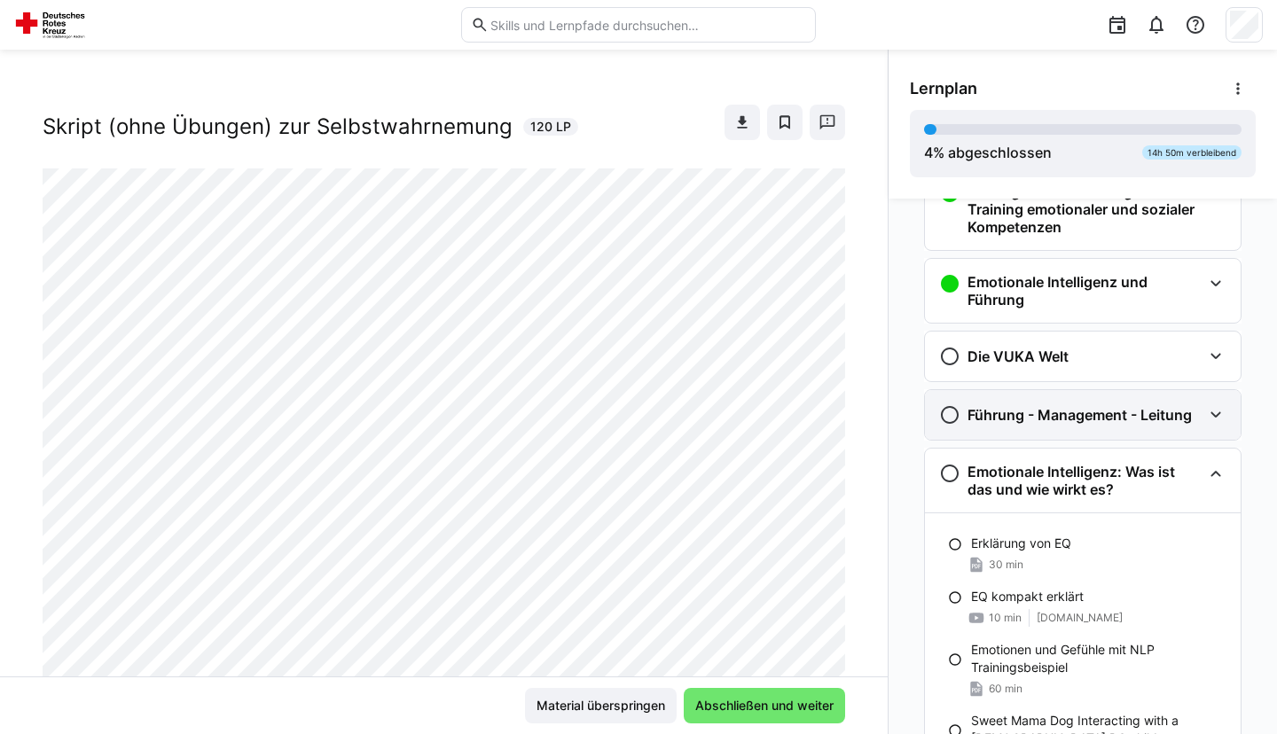
click at [1187, 419] on h3 "Führung - Management - Leitung" at bounding box center [1080, 415] width 224 height 18
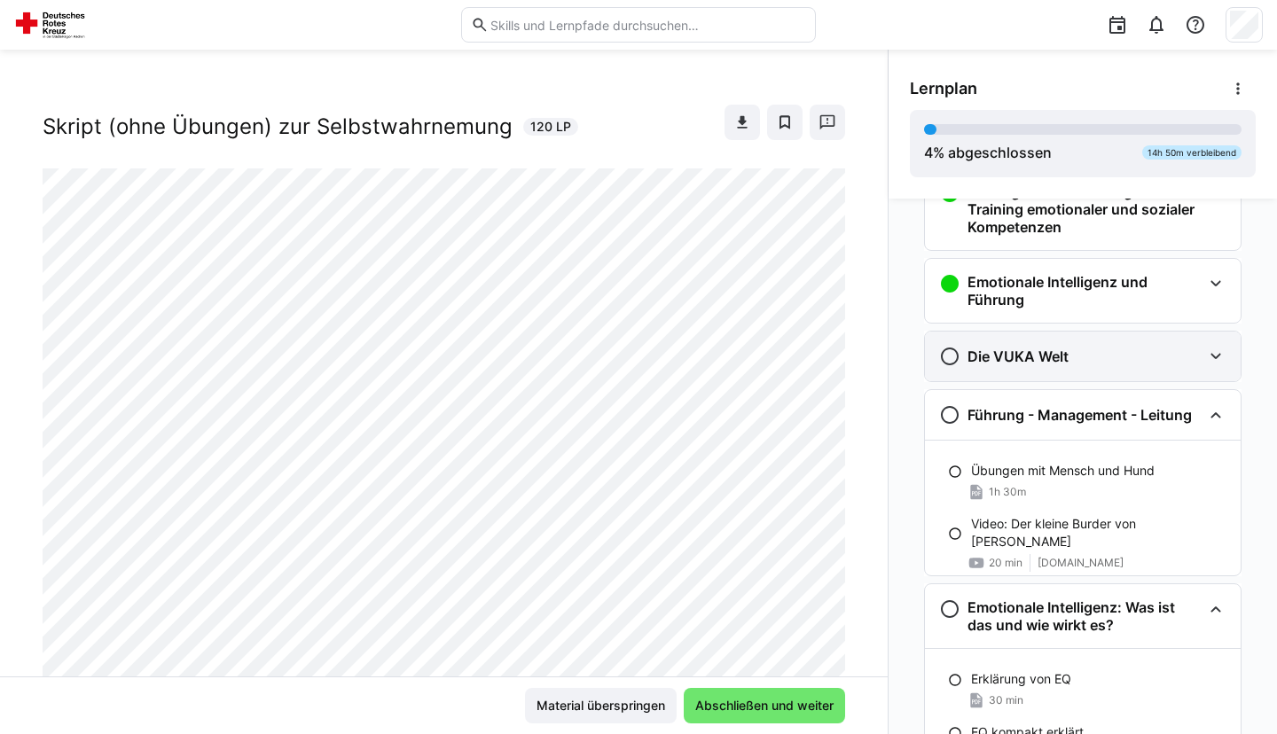
click at [1070, 361] on div "Die VUKA Welt" at bounding box center [1070, 356] width 263 height 21
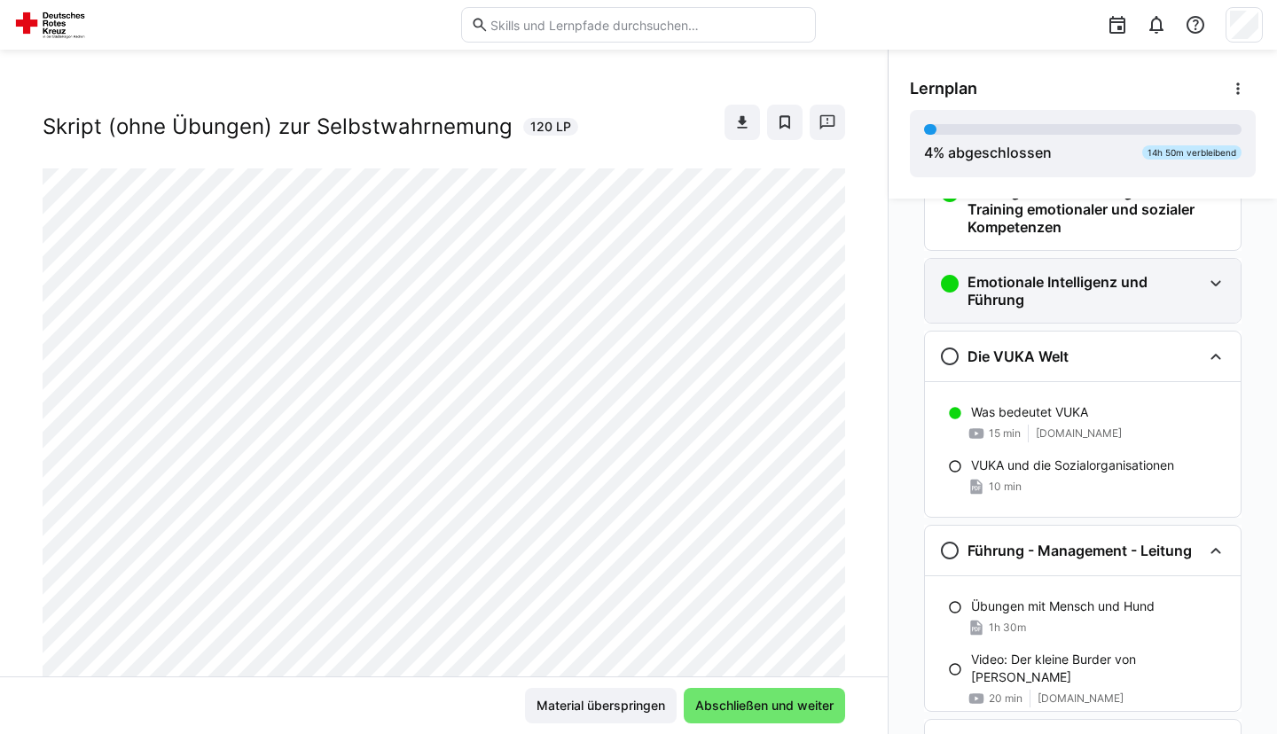
click at [1070, 317] on div "Emotionale Intelligenz und Führung" at bounding box center [1083, 291] width 316 height 64
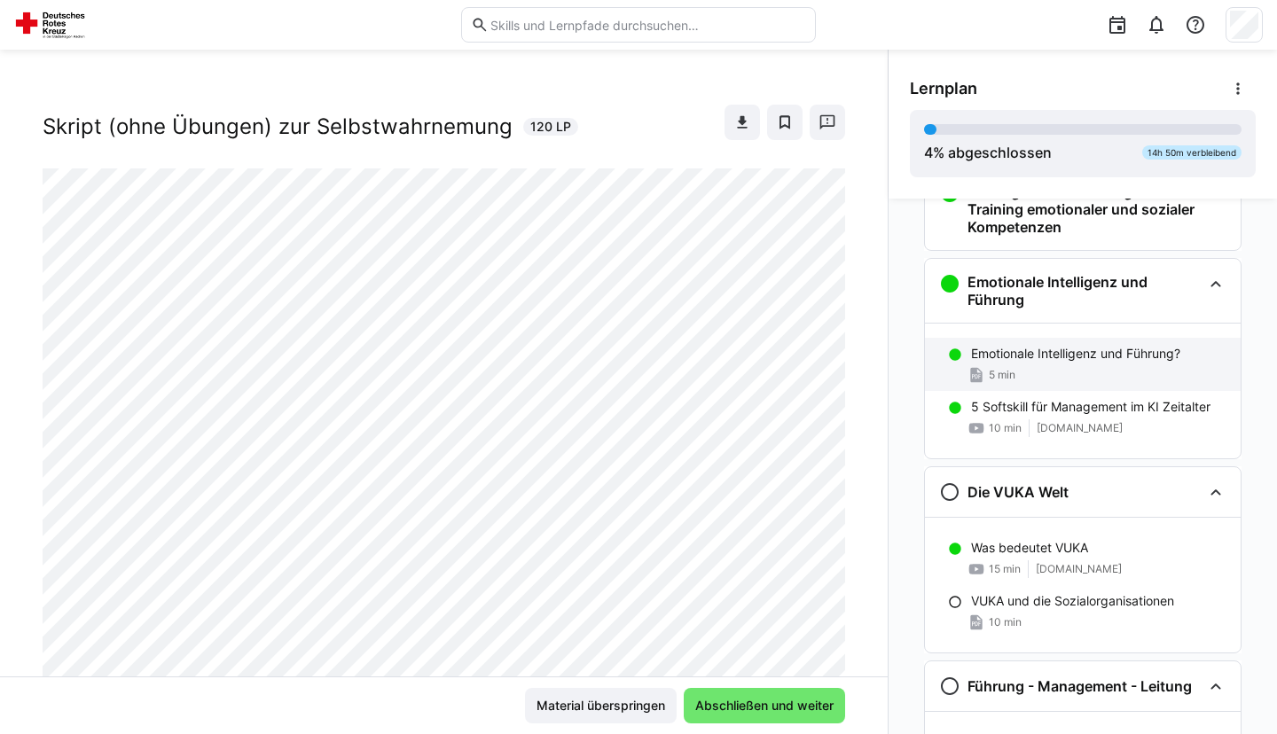
click at [1083, 365] on div "Emotionale Intelligenz und Führung? 5 min" at bounding box center [1083, 364] width 316 height 53
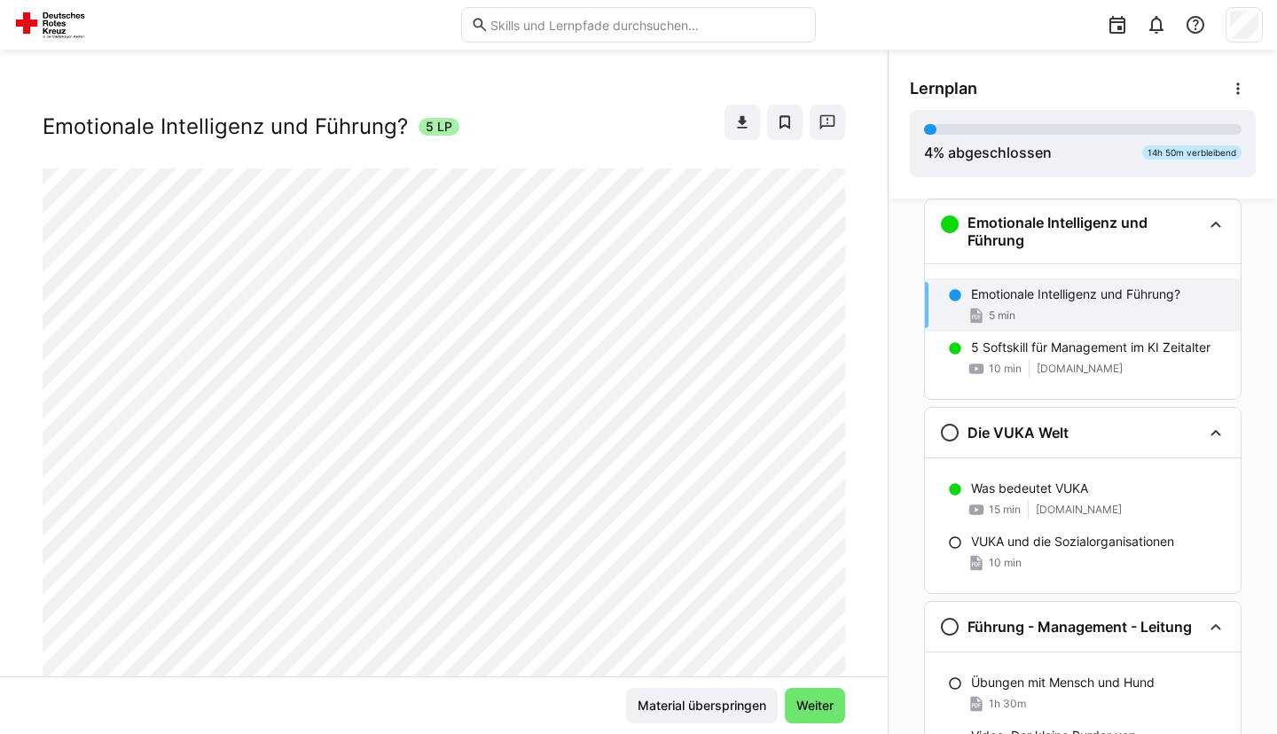
scroll to position [303, 0]
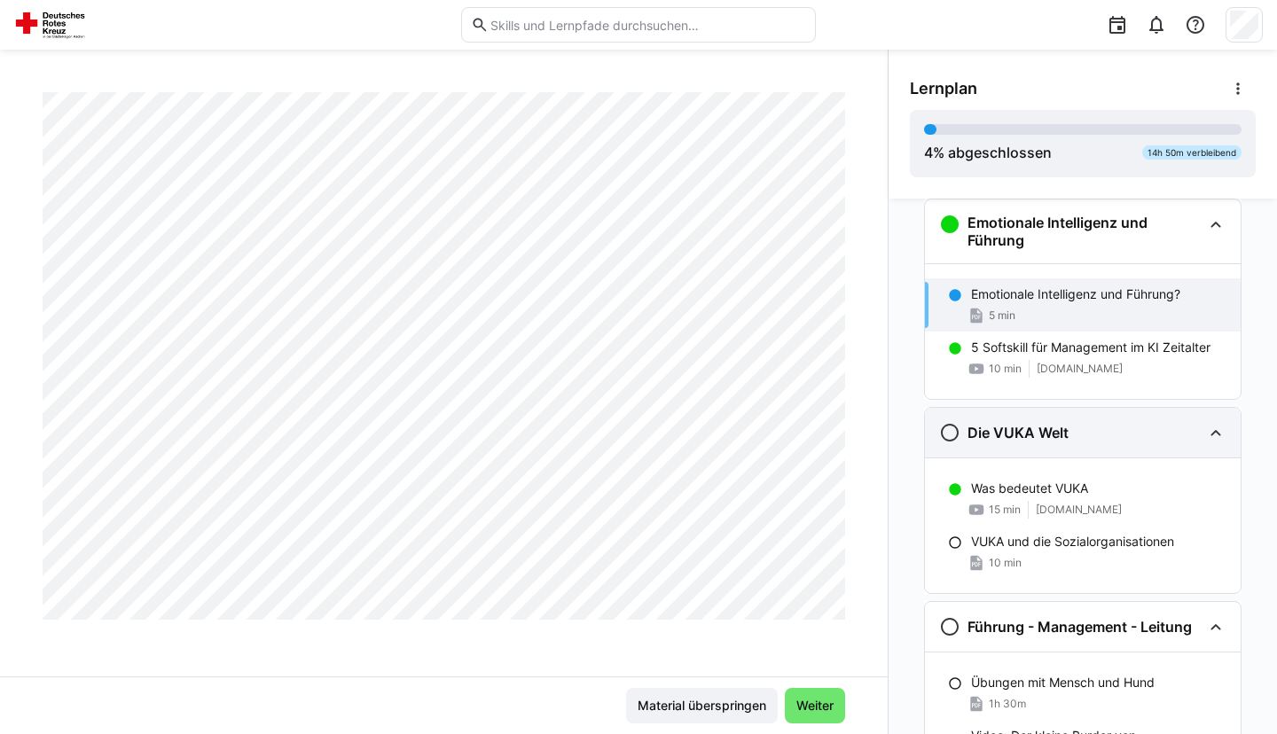
click at [1041, 447] on div "Die VUKA Welt" at bounding box center [1083, 433] width 316 height 50
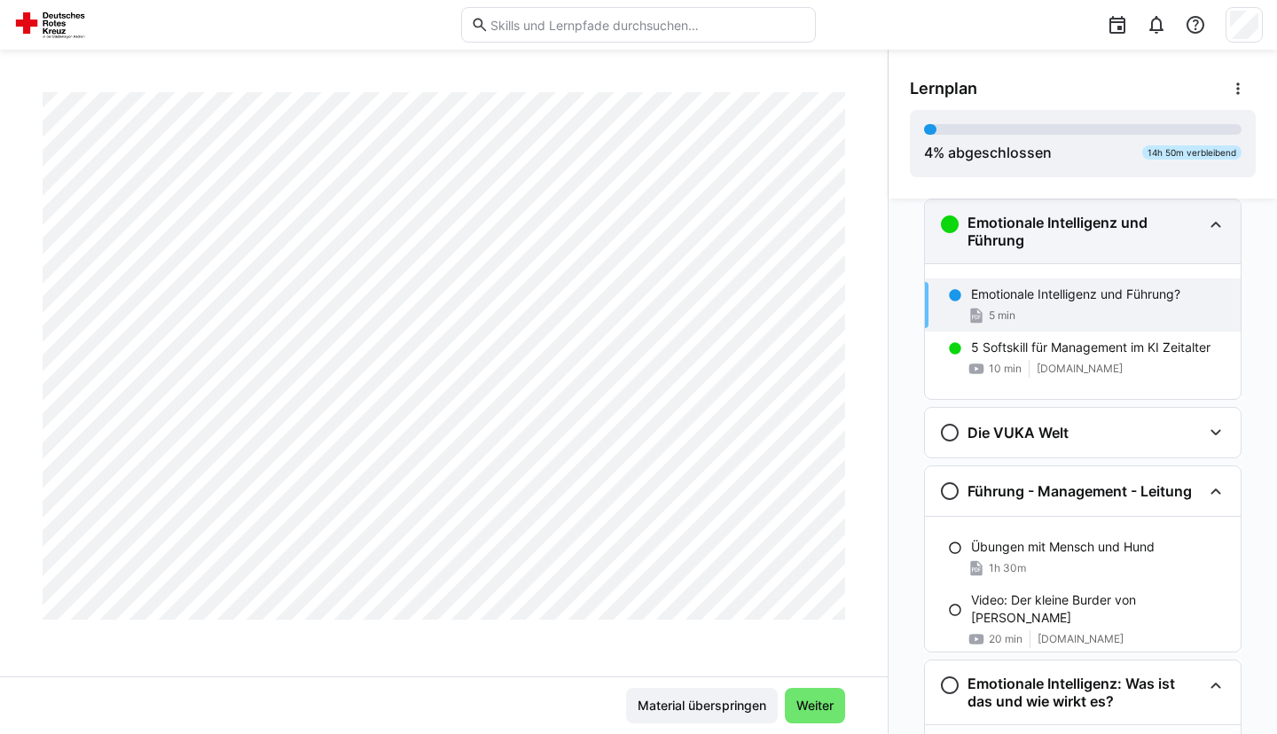
click at [1089, 239] on h3 "Emotionale Intelligenz und Führung" at bounding box center [1085, 231] width 234 height 35
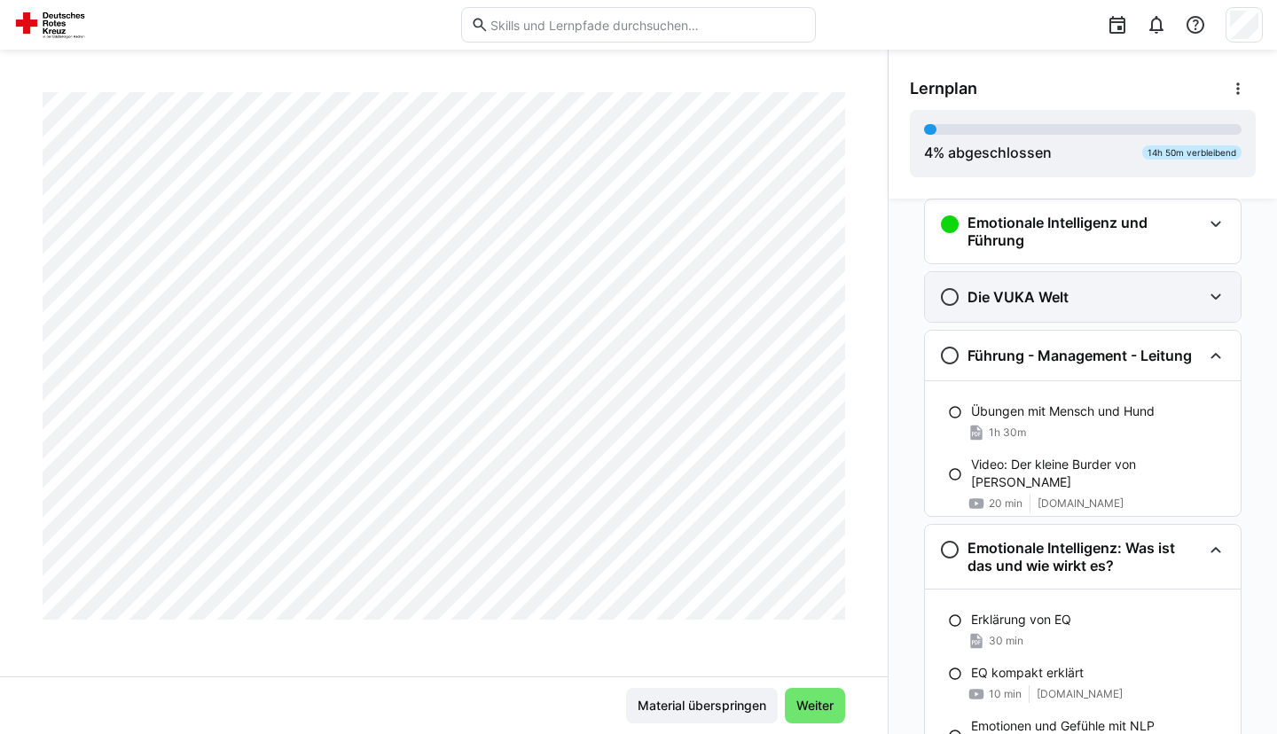
click at [1079, 307] on div "Die VUKA Welt" at bounding box center [1070, 296] width 263 height 21
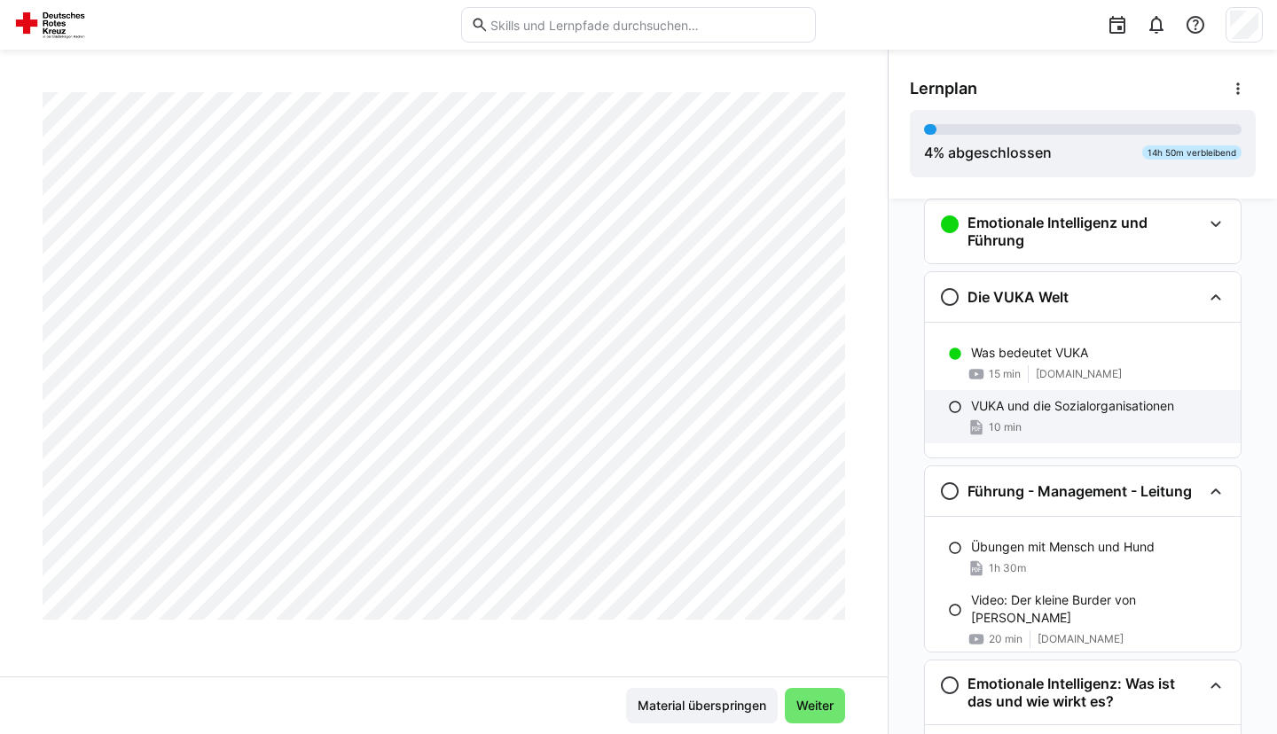
click at [1034, 410] on p "VUKA und die Sozialorganisationen" at bounding box center [1072, 406] width 203 height 18
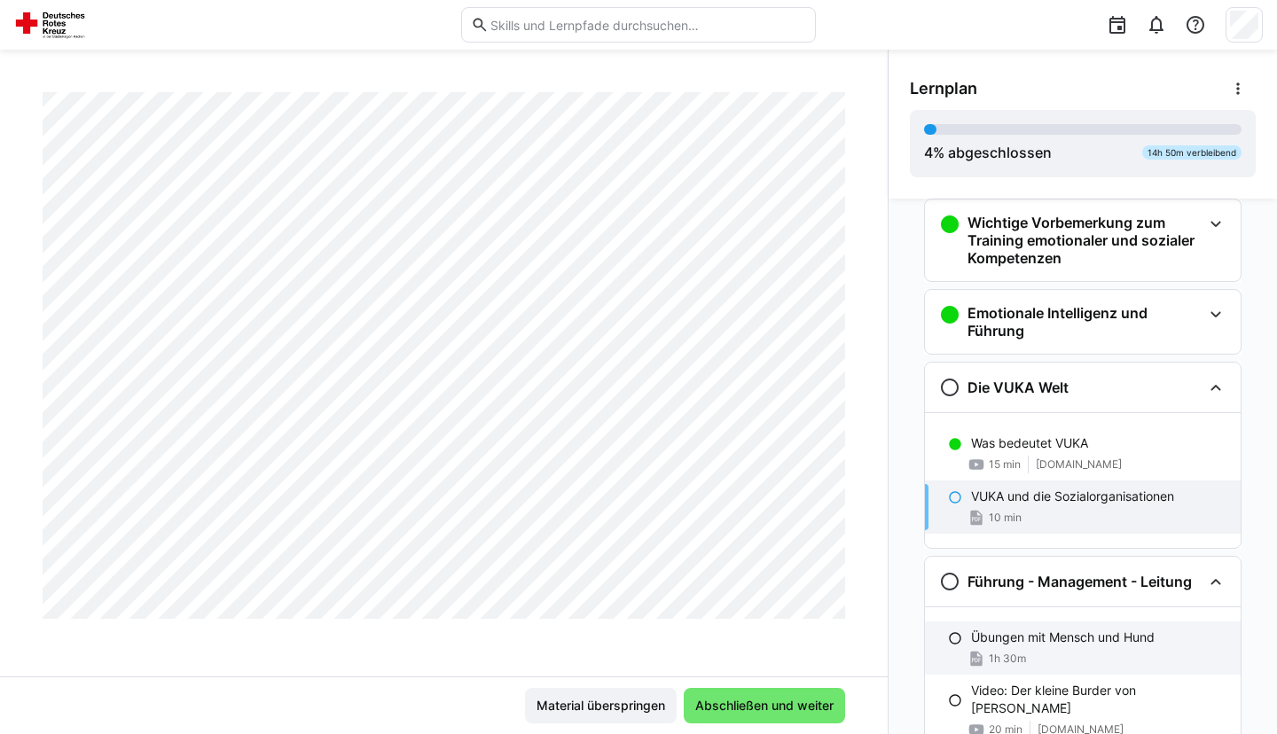
scroll to position [0, 0]
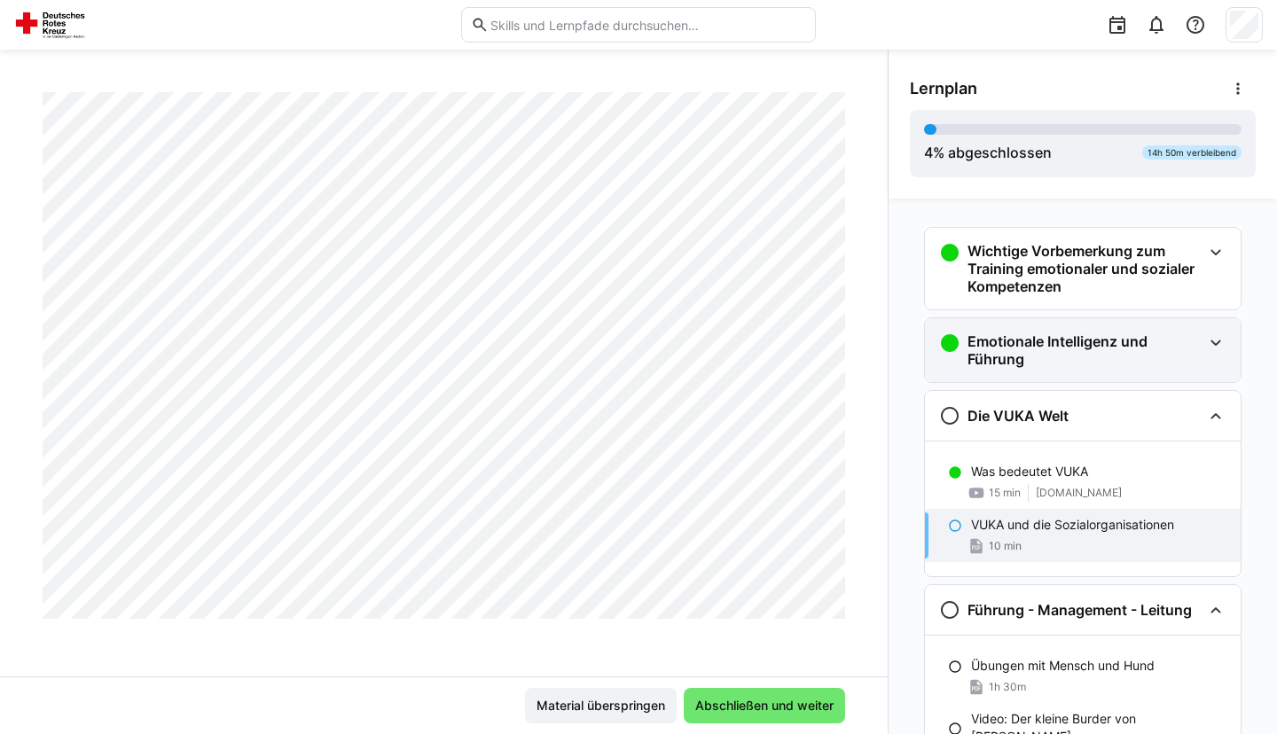
click at [1117, 372] on div "Emotionale Intelligenz und Führung" at bounding box center [1083, 350] width 316 height 64
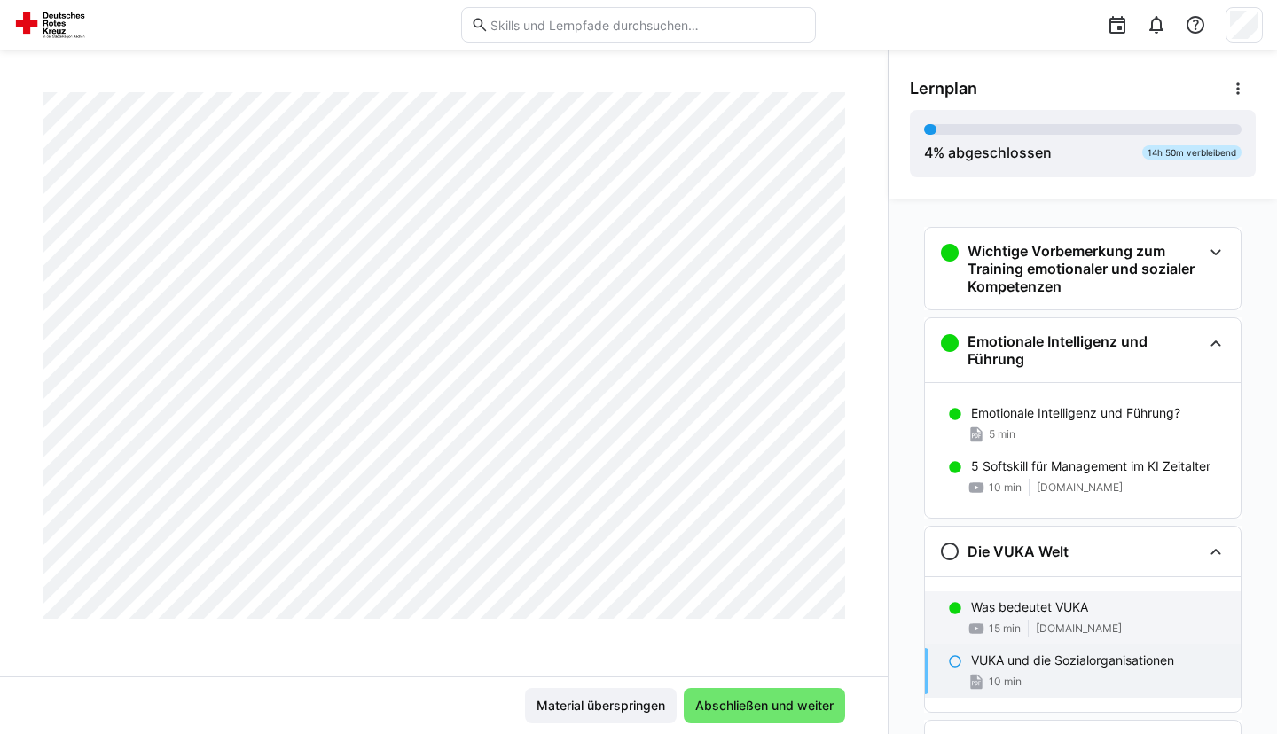
click at [1015, 598] on div "Was bedeutet VUKA 15 min [DOMAIN_NAME]" at bounding box center [1083, 618] width 316 height 53
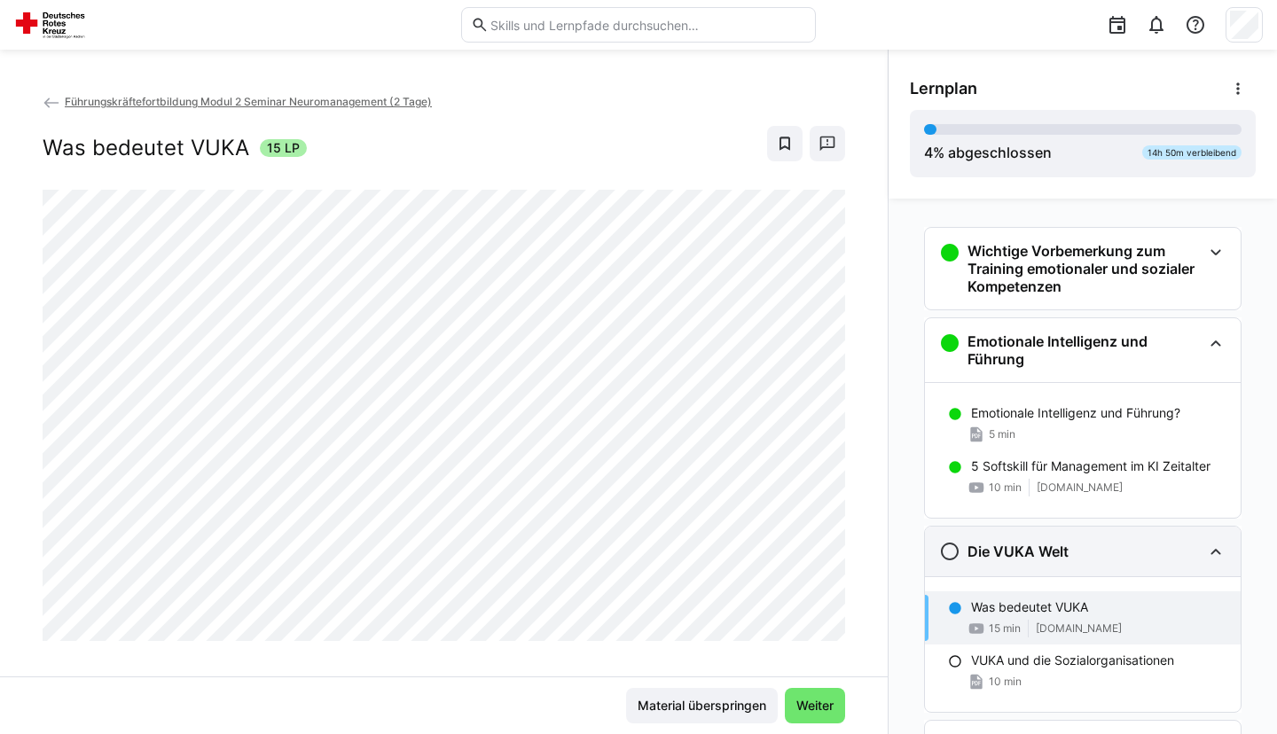
click at [1068, 563] on div "Die VUKA Welt" at bounding box center [1083, 552] width 316 height 50
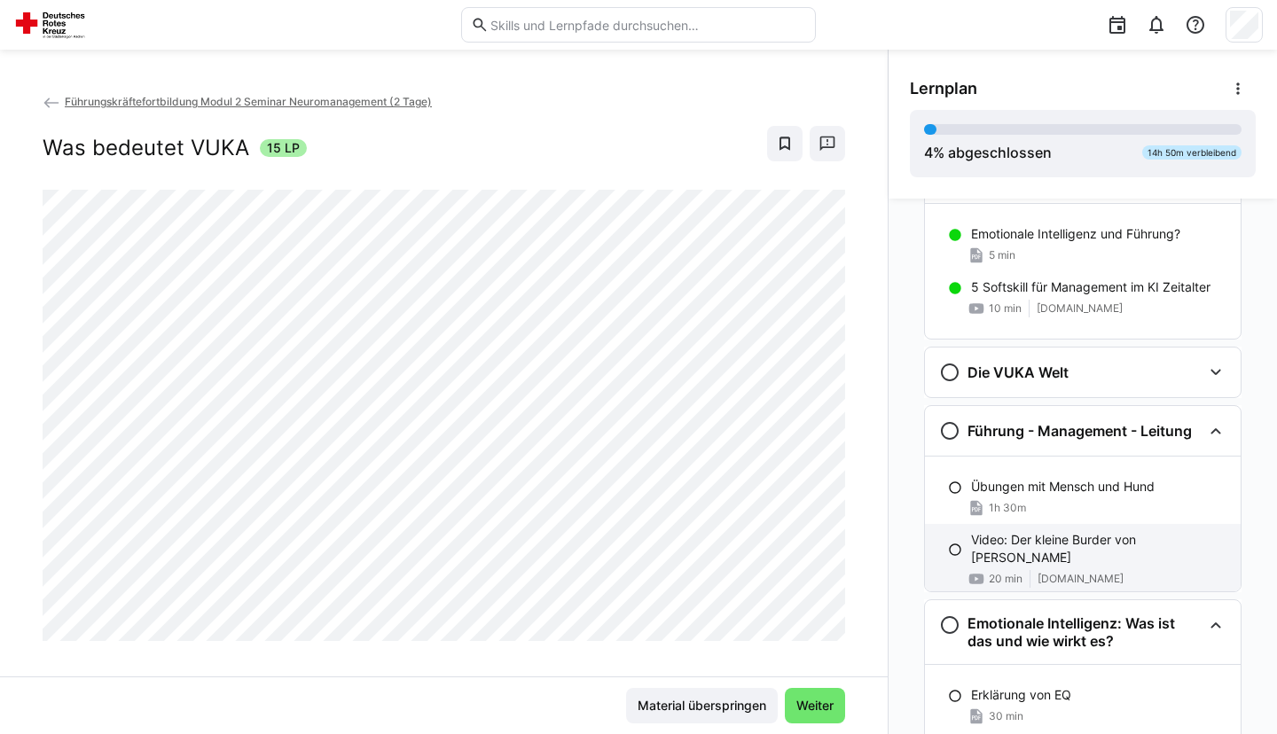
scroll to position [181, 0]
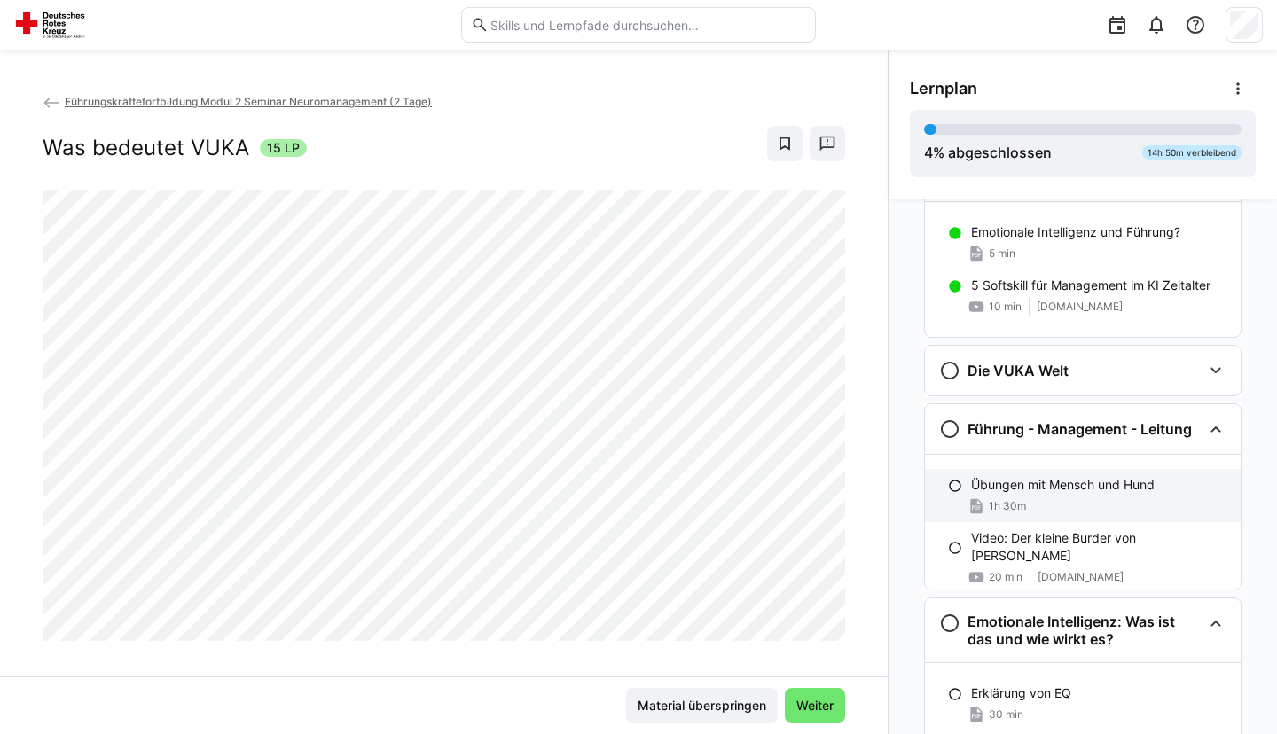
click at [1043, 489] on p "Übungen mit Mensch und Hund" at bounding box center [1063, 485] width 184 height 18
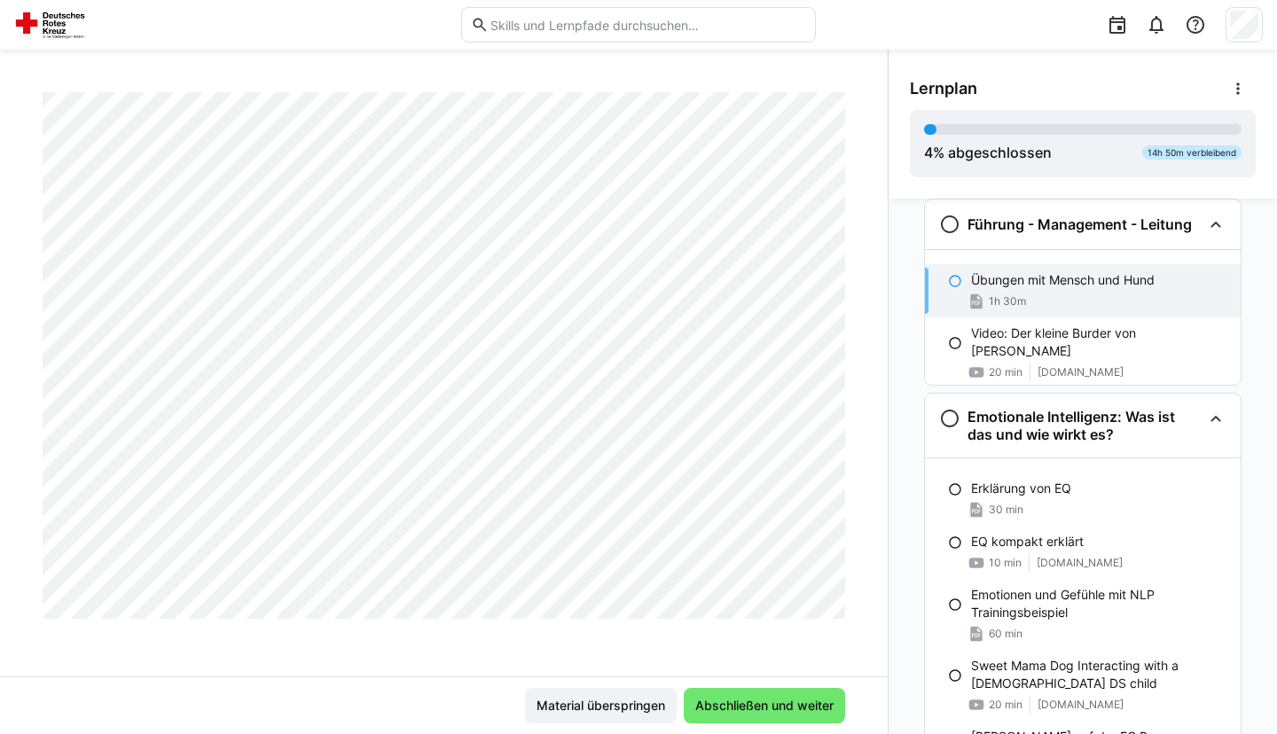
scroll to position [3542, 0]
click at [1039, 490] on p "Erklärung von EQ" at bounding box center [1021, 489] width 100 height 18
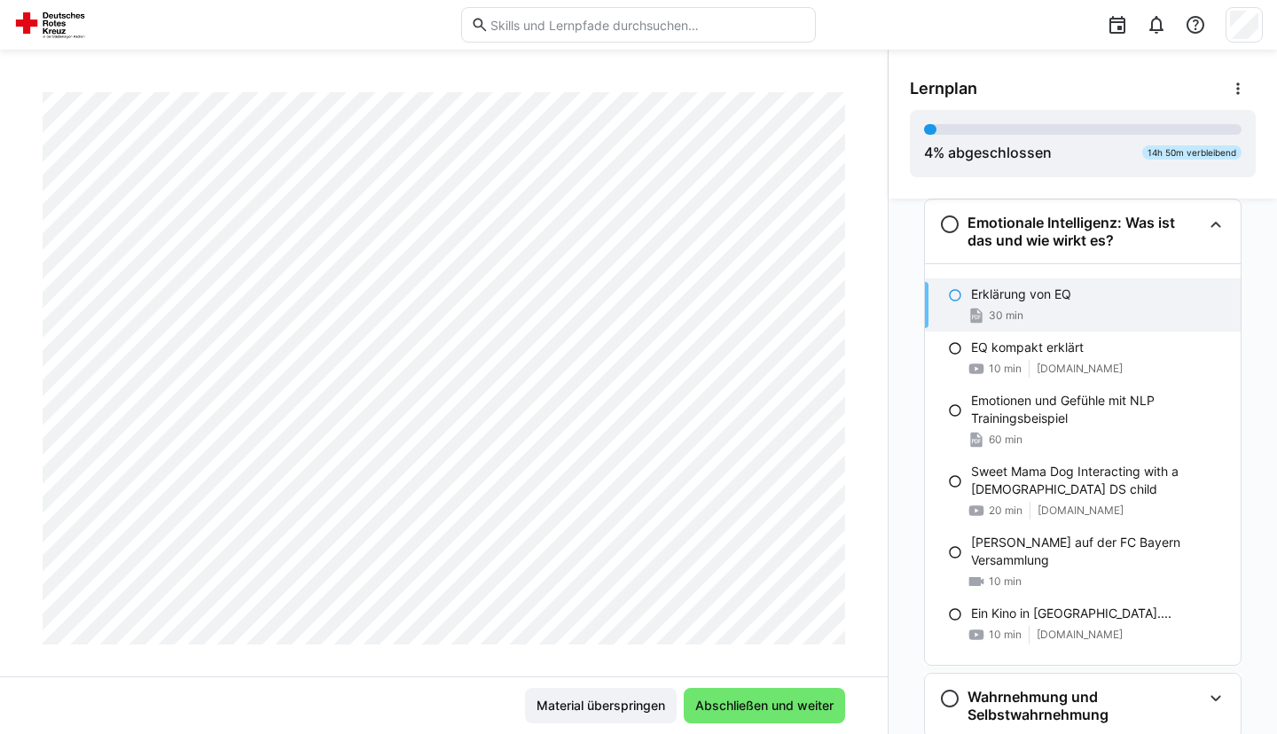
scroll to position [368, 0]
